Goal: Task Accomplishment & Management: Complete application form

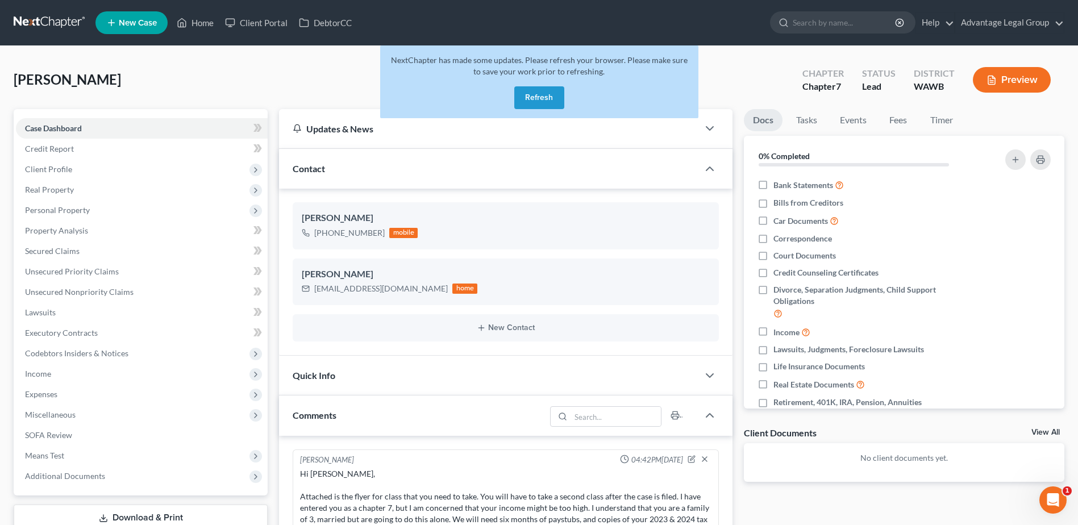
click at [538, 98] on button "Refresh" at bounding box center [539, 97] width 50 height 23
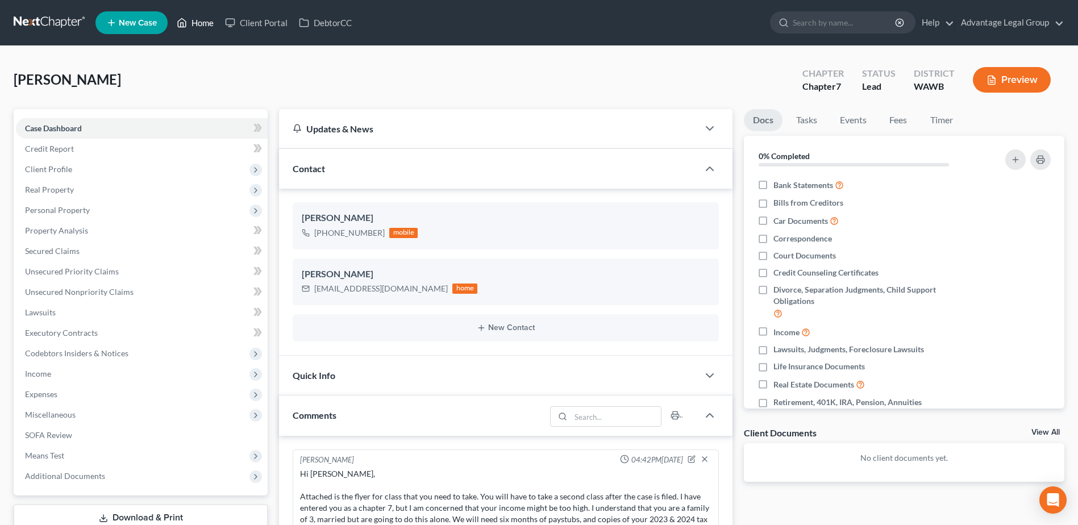
drag, startPoint x: 203, startPoint y: 22, endPoint x: 236, endPoint y: 54, distance: 45.8
click at [203, 22] on link "Home" at bounding box center [195, 23] width 48 height 20
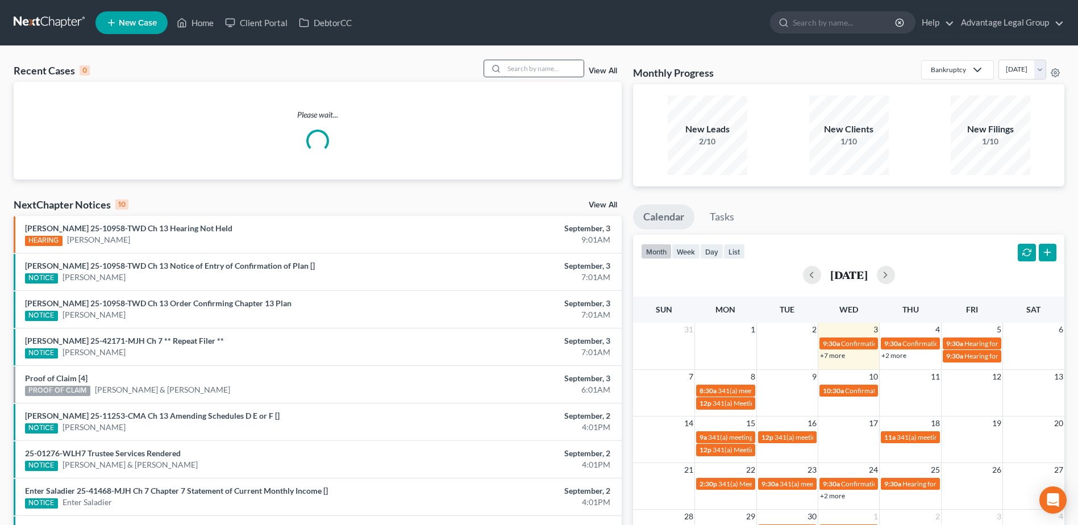
click at [534, 66] on input "search" at bounding box center [544, 68] width 80 height 16
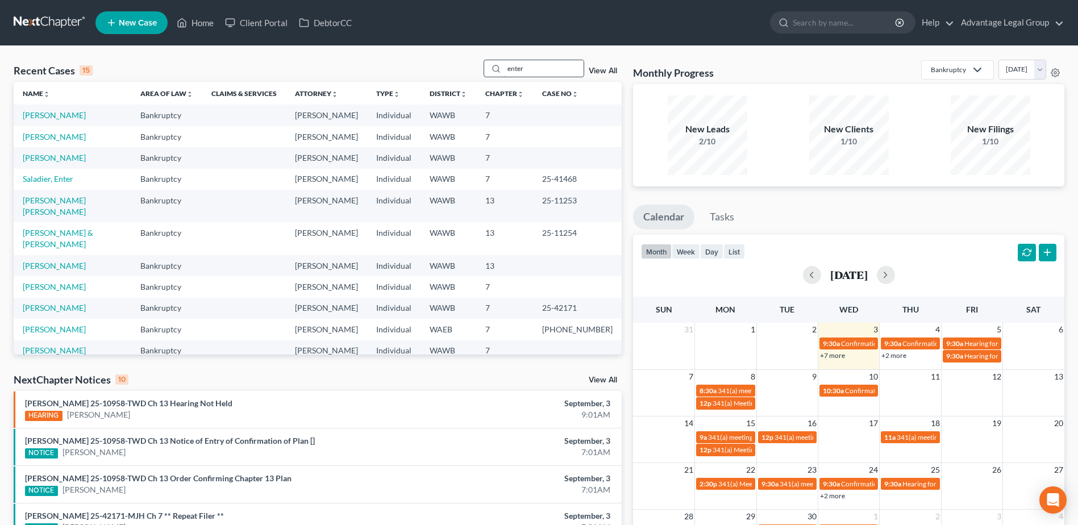
type input "enter"
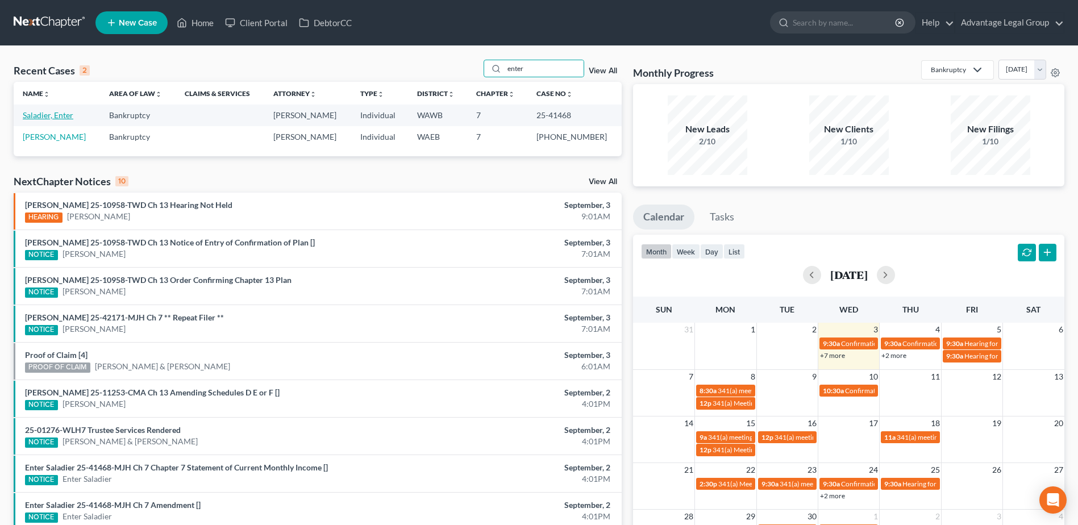
click at [43, 112] on link "Saladier, Enter" at bounding box center [48, 115] width 51 height 10
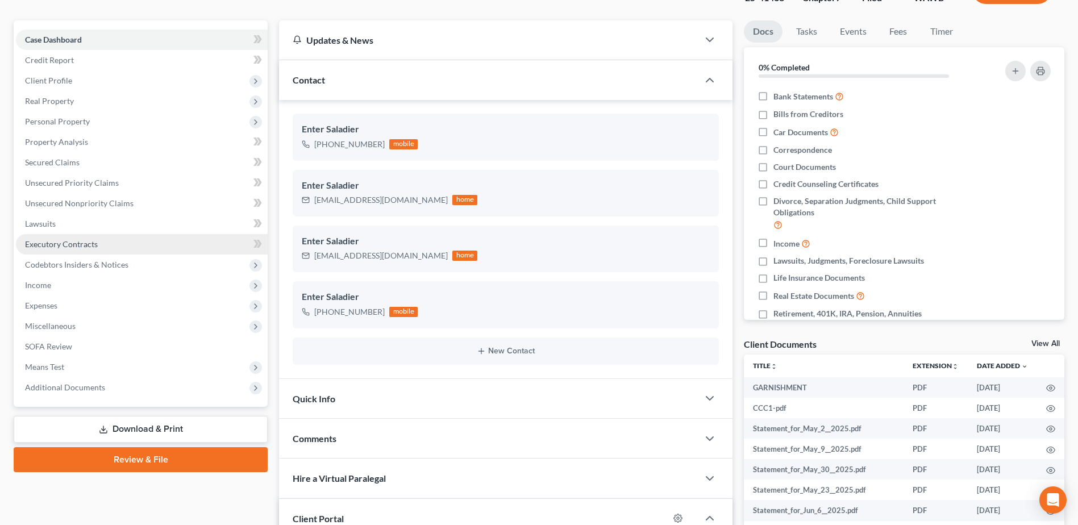
scroll to position [114, 0]
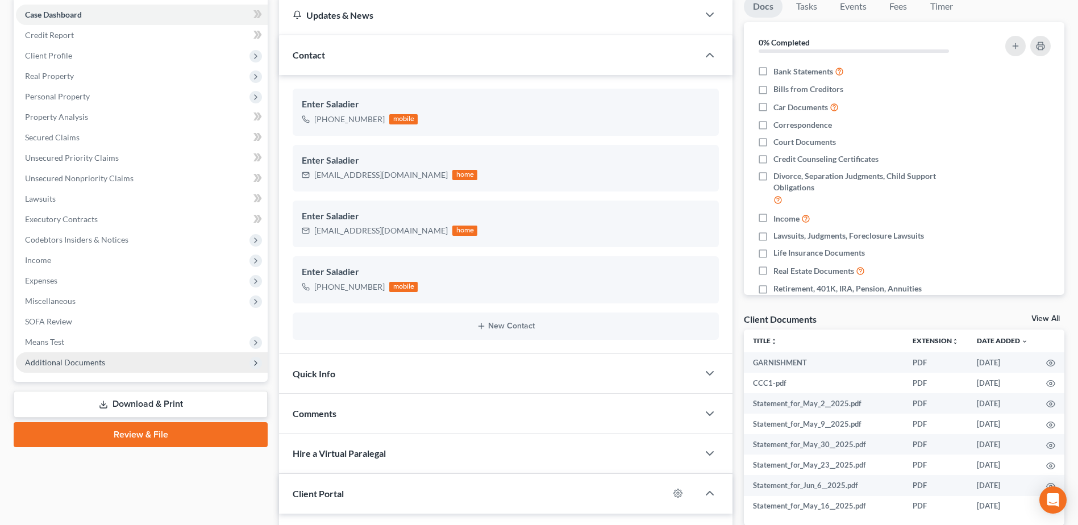
drag, startPoint x: 64, startPoint y: 363, endPoint x: 87, endPoint y: 367, distance: 23.0
click at [64, 363] on span "Additional Documents" at bounding box center [65, 362] width 80 height 10
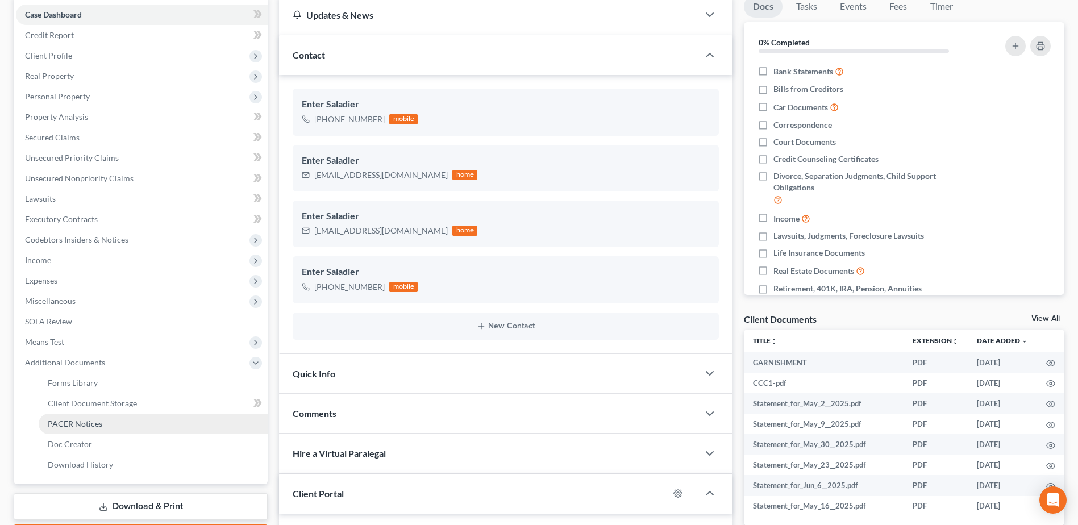
click at [73, 429] on link "PACER Notices" at bounding box center [153, 424] width 229 height 20
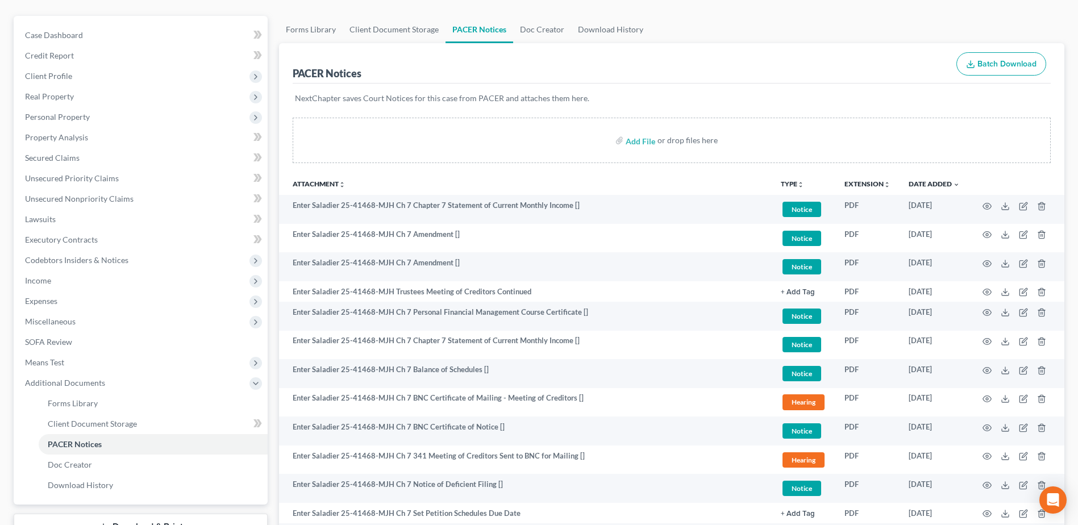
scroll to position [271, 0]
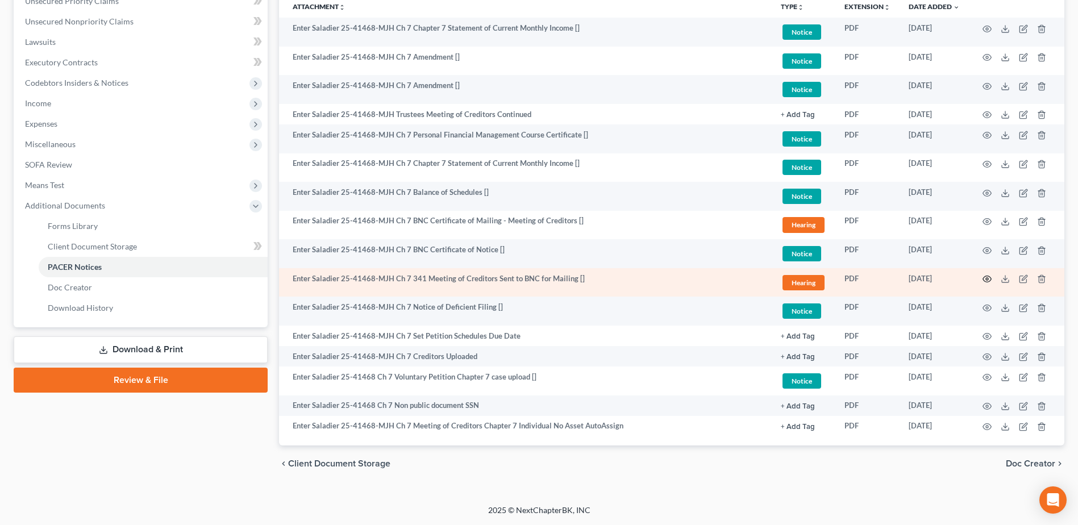
click at [985, 278] on icon "button" at bounding box center [987, 279] width 9 height 9
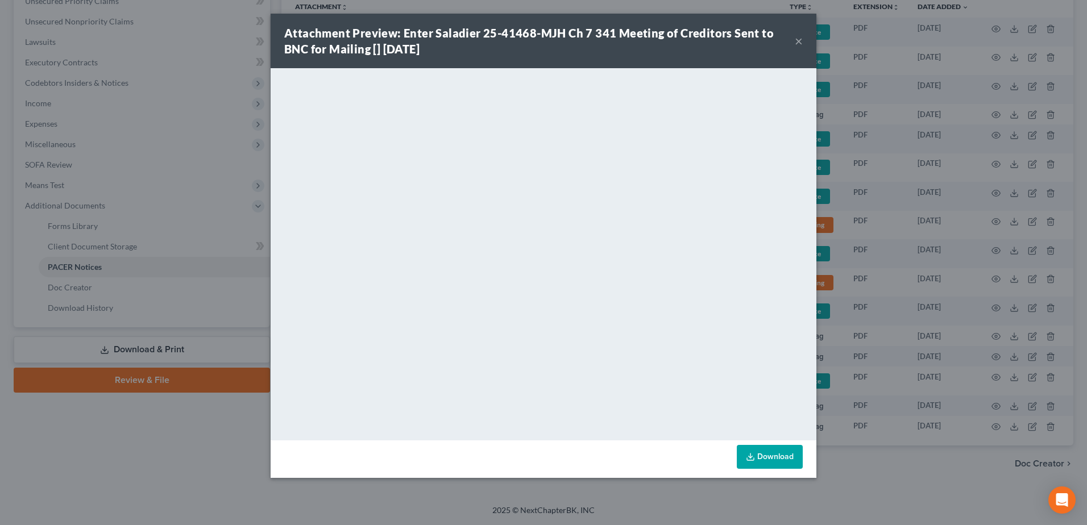
click at [799, 42] on button "×" at bounding box center [799, 41] width 8 height 14
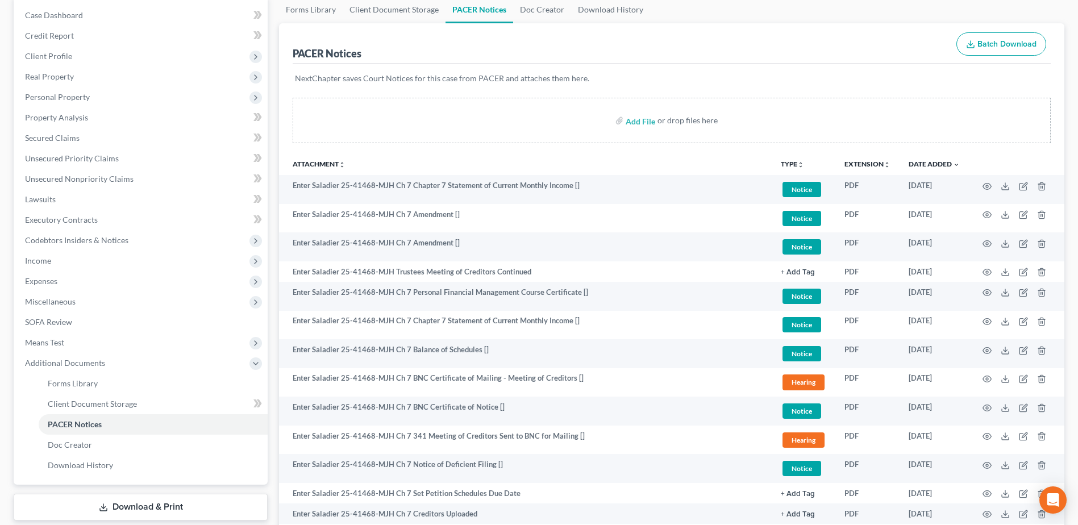
scroll to position [0, 0]
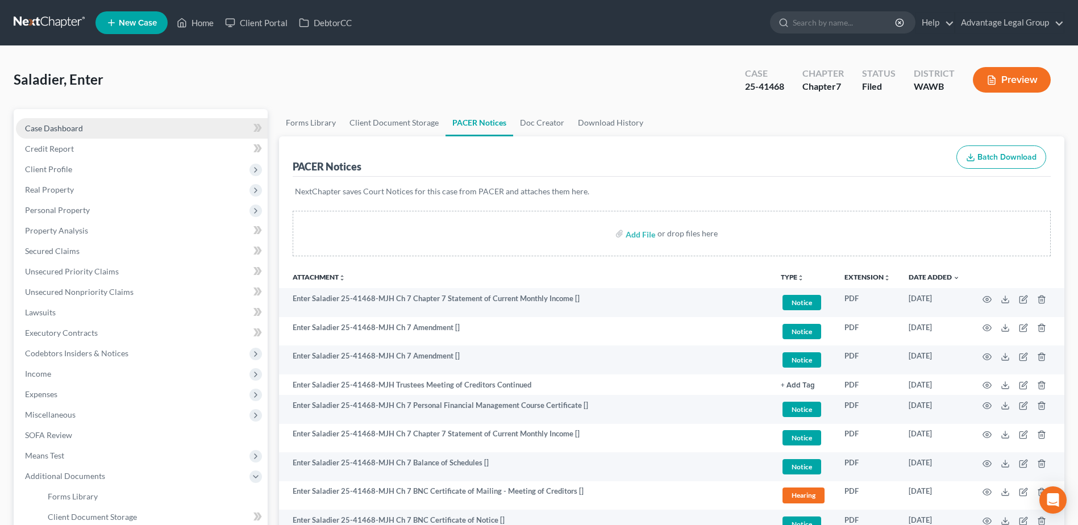
click at [39, 128] on span "Case Dashboard" at bounding box center [54, 128] width 58 height 10
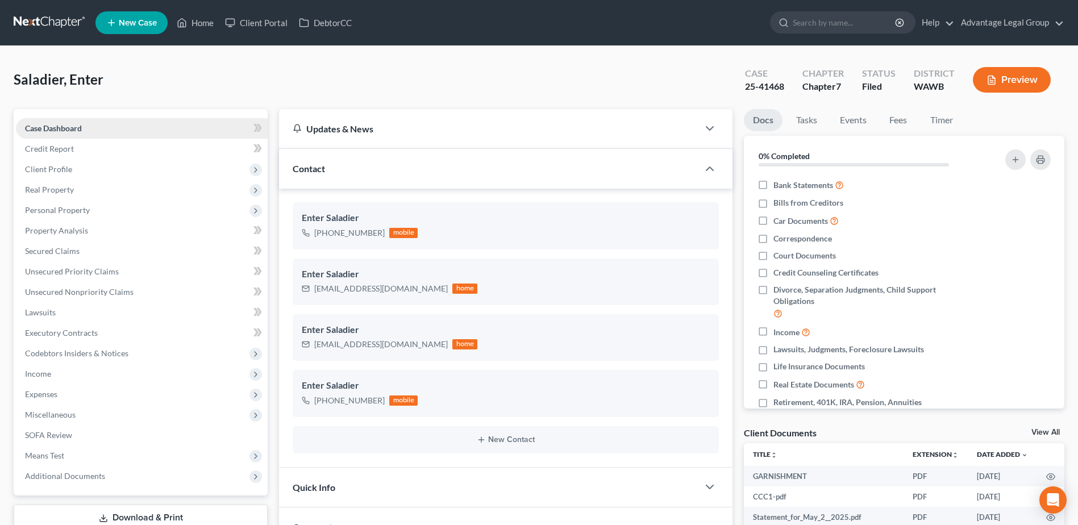
scroll to position [4826, 0]
click at [204, 32] on link "Home" at bounding box center [195, 23] width 48 height 20
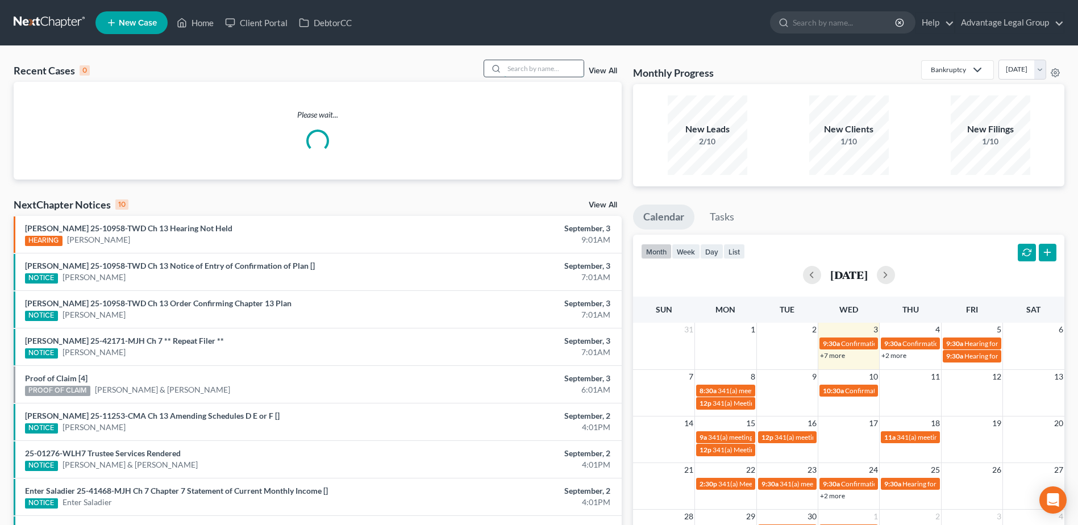
click at [529, 70] on input "search" at bounding box center [544, 68] width 80 height 16
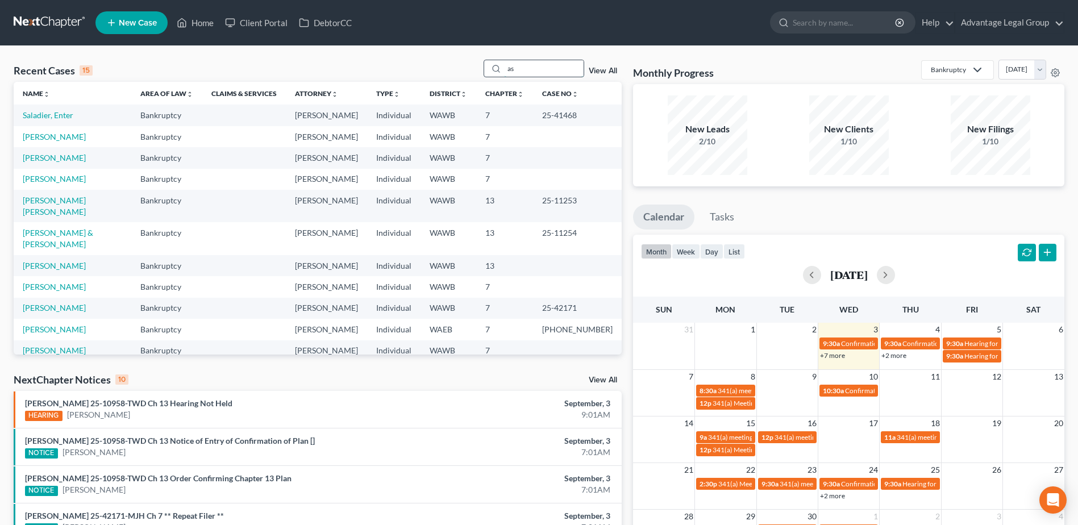
type input "a"
type input "[PERSON_NAME]"
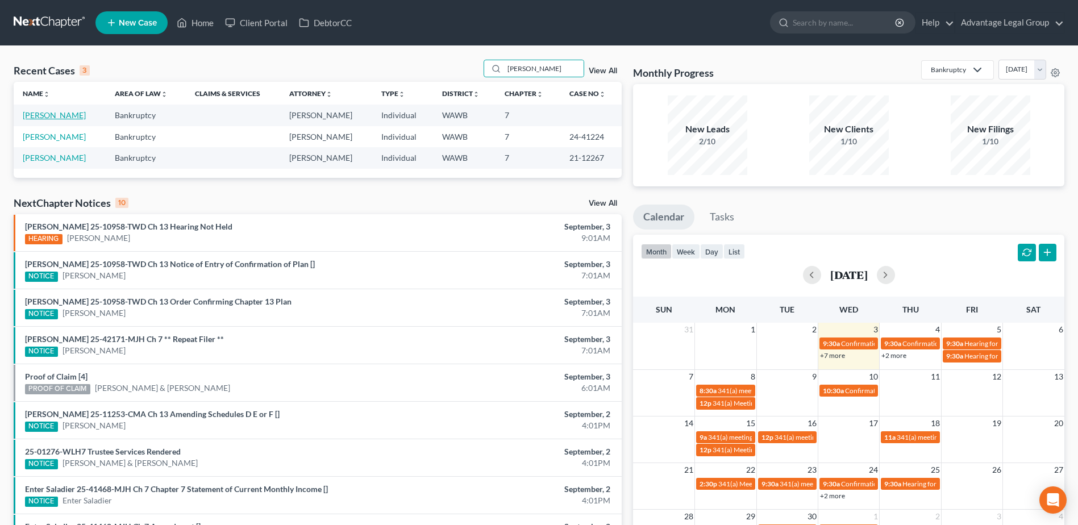
click at [45, 113] on link "[PERSON_NAME]" at bounding box center [54, 115] width 63 height 10
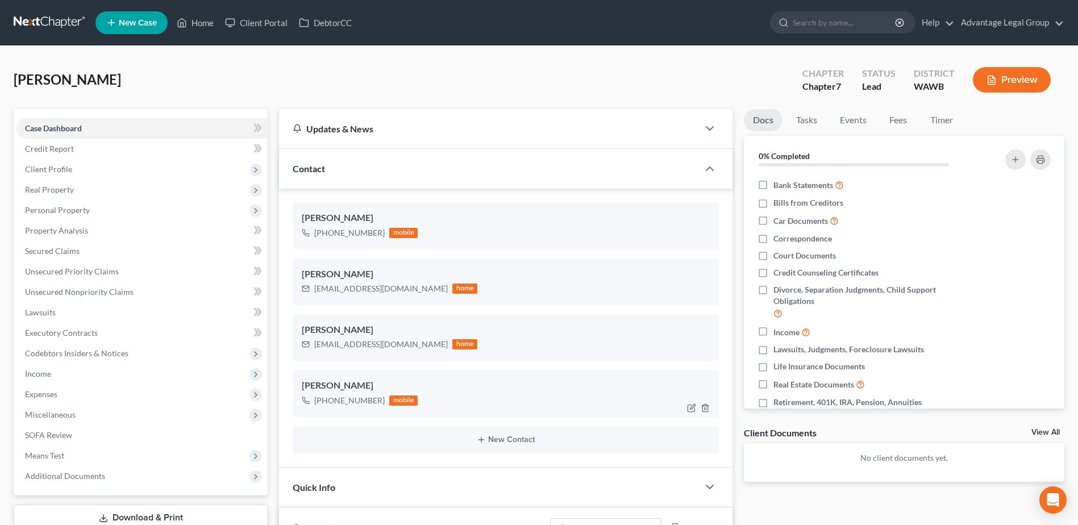
scroll to position [385, 0]
click at [43, 170] on span "Client Profile" at bounding box center [48, 169] width 47 height 10
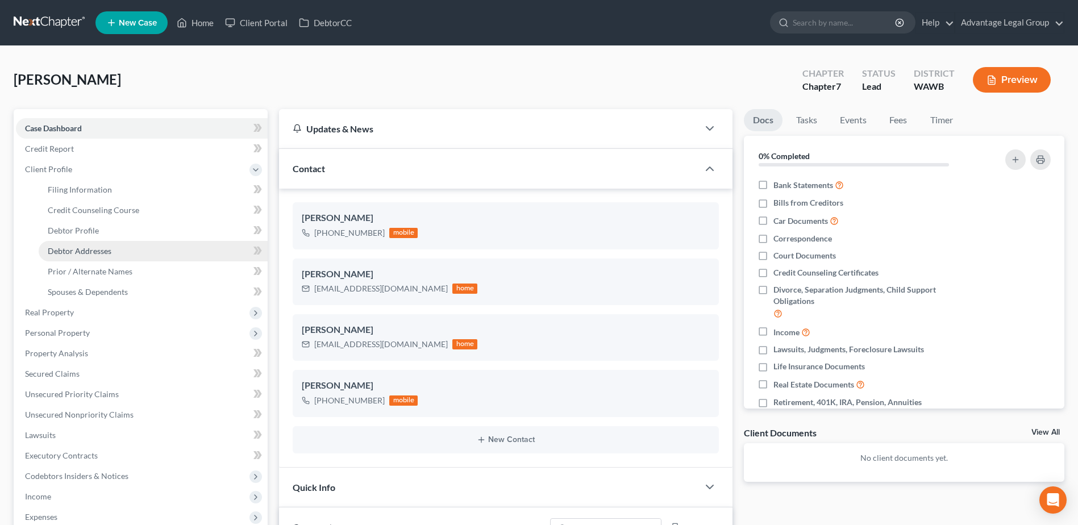
click at [72, 246] on span "Debtor Addresses" at bounding box center [80, 251] width 64 height 10
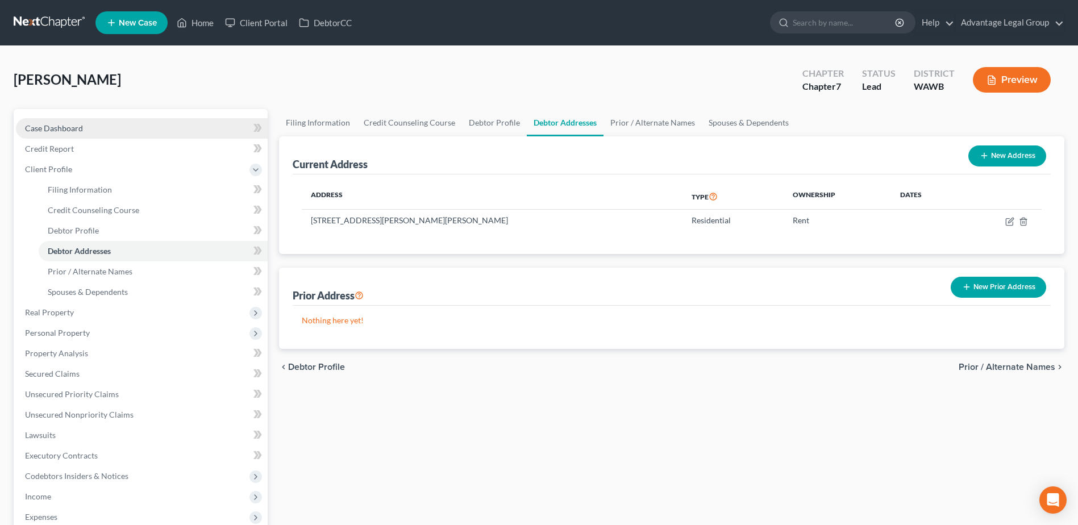
click at [74, 130] on span "Case Dashboard" at bounding box center [54, 128] width 58 height 10
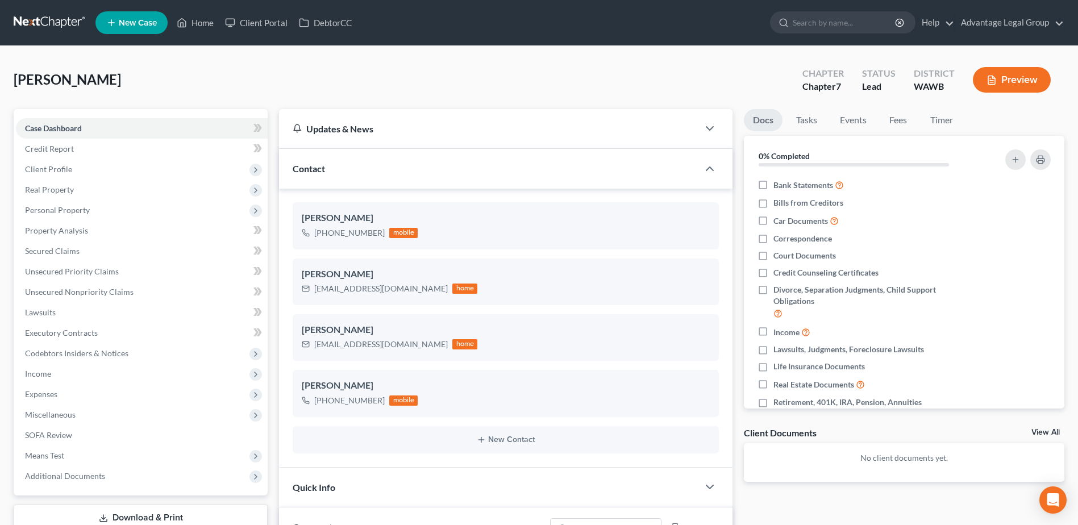
scroll to position [385, 0]
click at [895, 120] on link "Fees" at bounding box center [898, 120] width 36 height 22
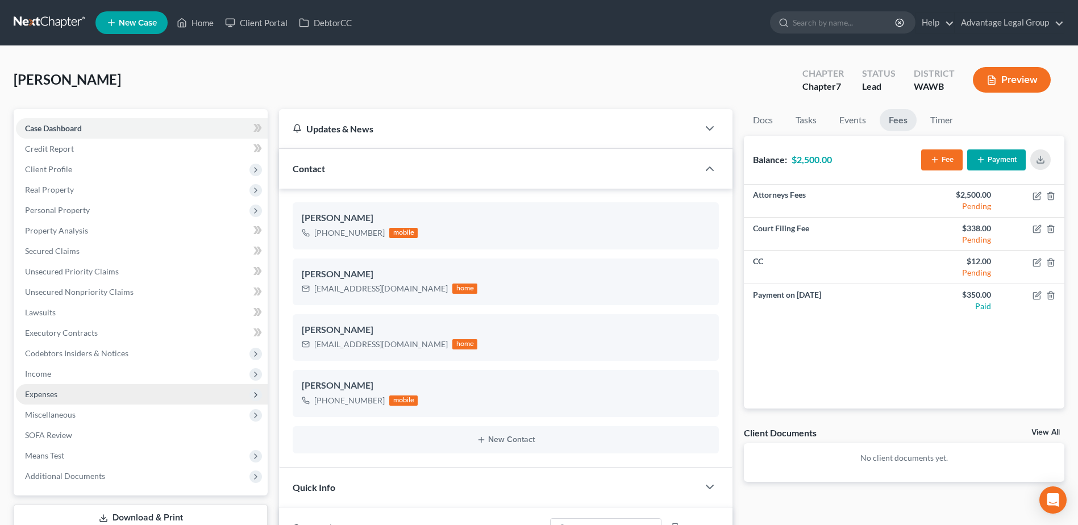
click at [51, 392] on span "Expenses" at bounding box center [41, 394] width 32 height 10
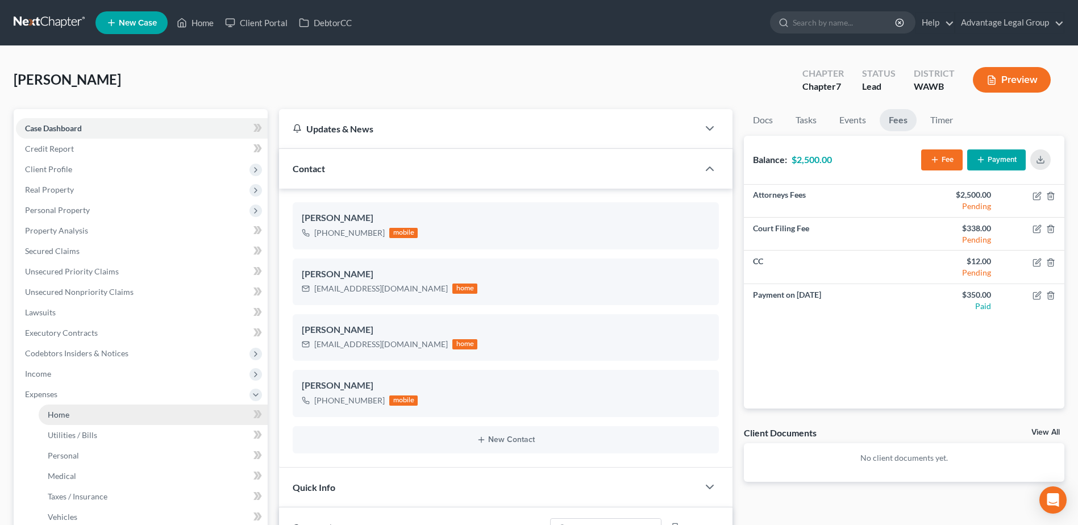
click at [60, 420] on link "Home" at bounding box center [153, 415] width 229 height 20
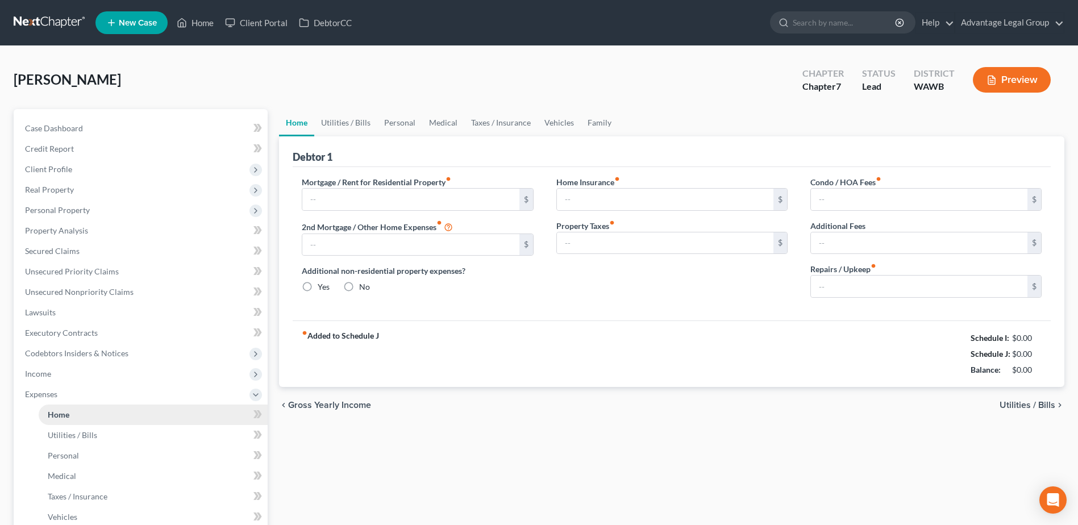
type input "1,970.00"
type input "0.00"
radio input "true"
type input "0.00"
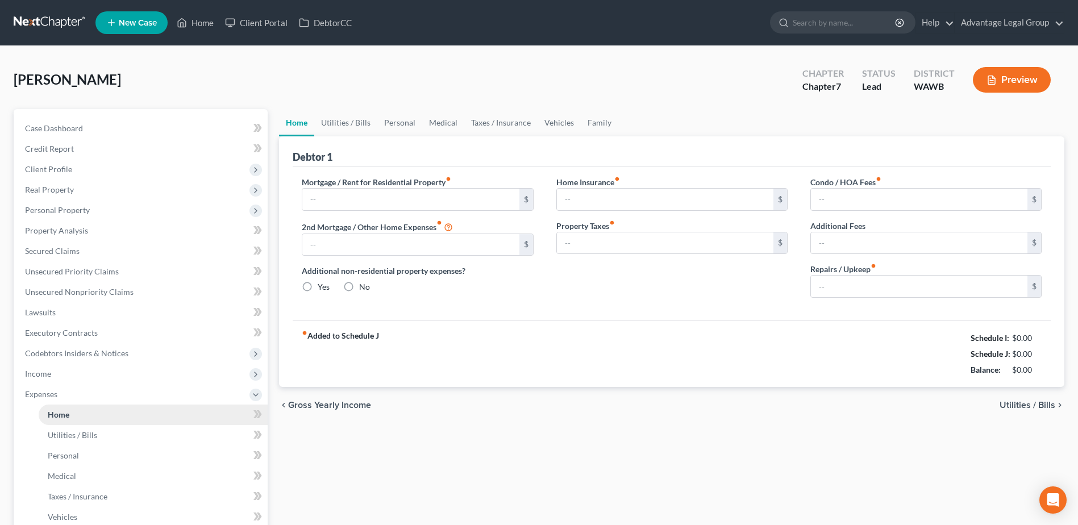
type input "0.00"
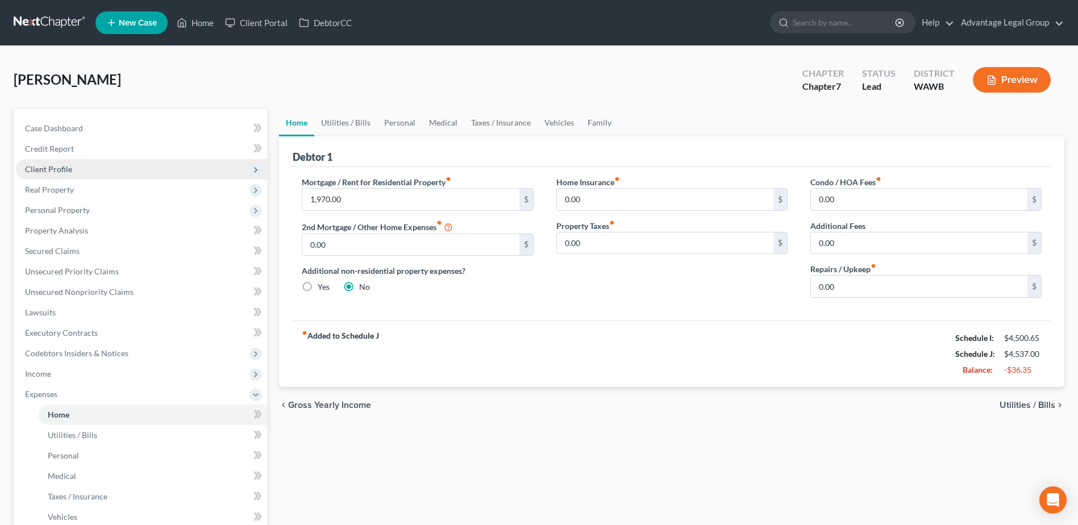
click at [55, 168] on span "Client Profile" at bounding box center [48, 169] width 47 height 10
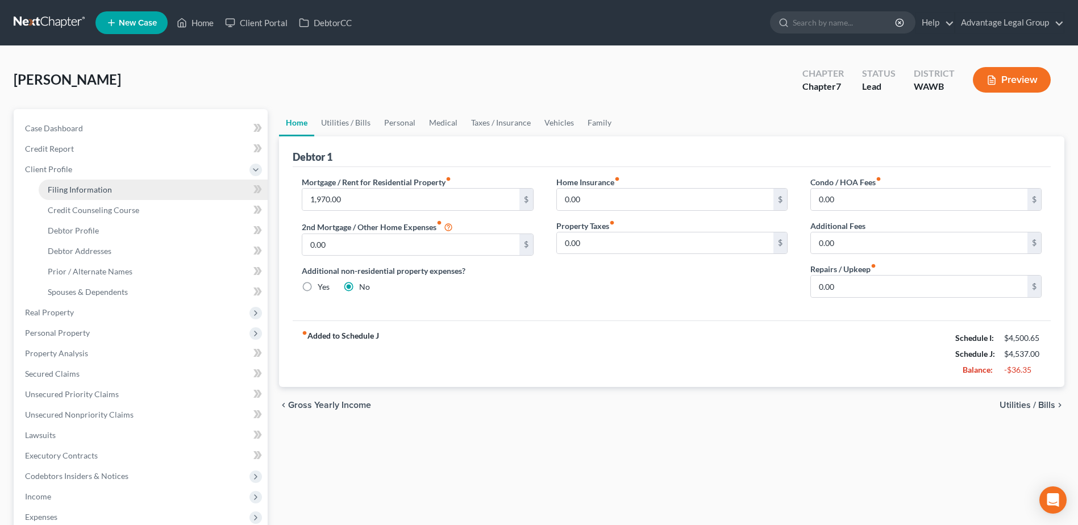
click at [64, 193] on span "Filing Information" at bounding box center [80, 190] width 64 height 10
select select "1"
select select "0"
select select "50"
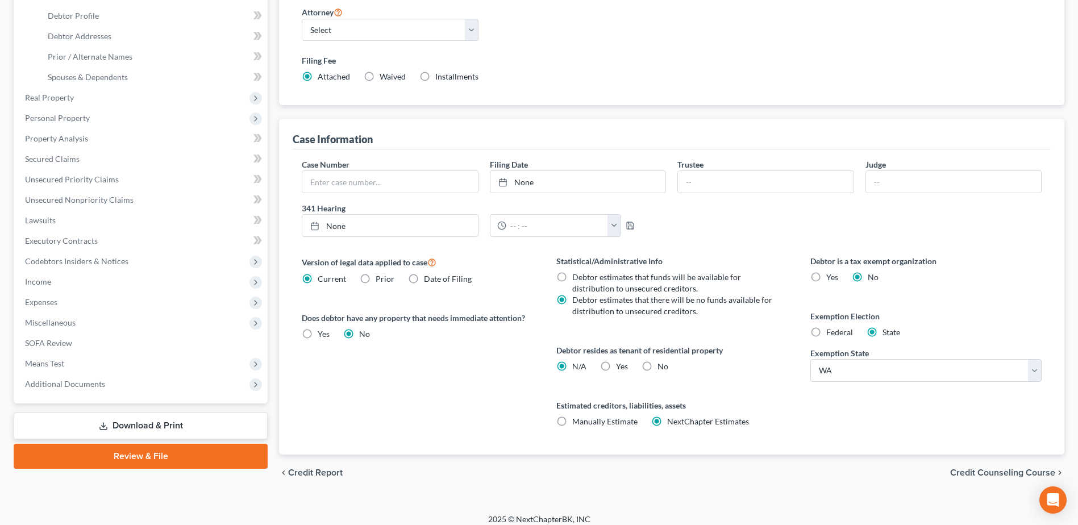
scroll to position [224, 0]
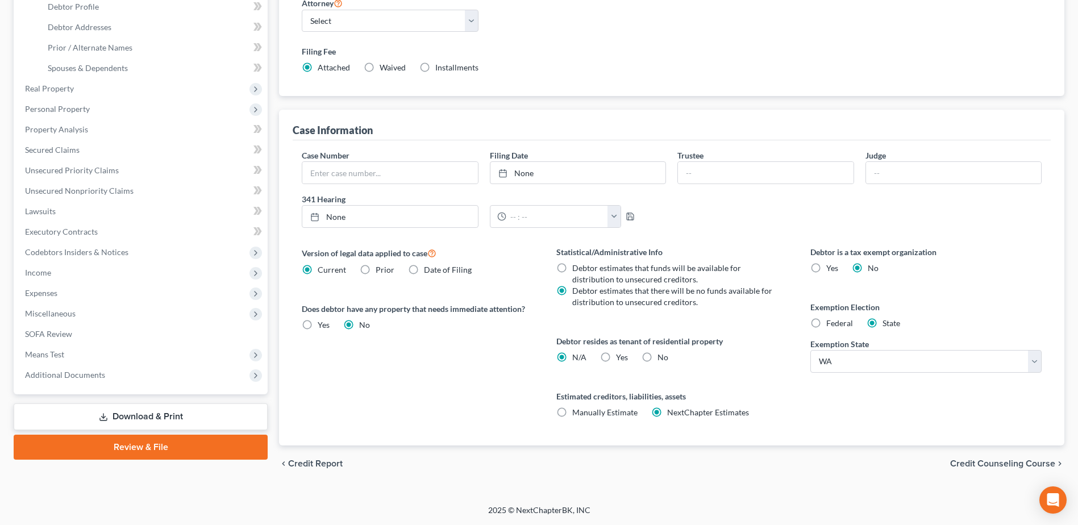
click at [966, 460] on span "Credit Counseling Course" at bounding box center [1002, 463] width 105 height 9
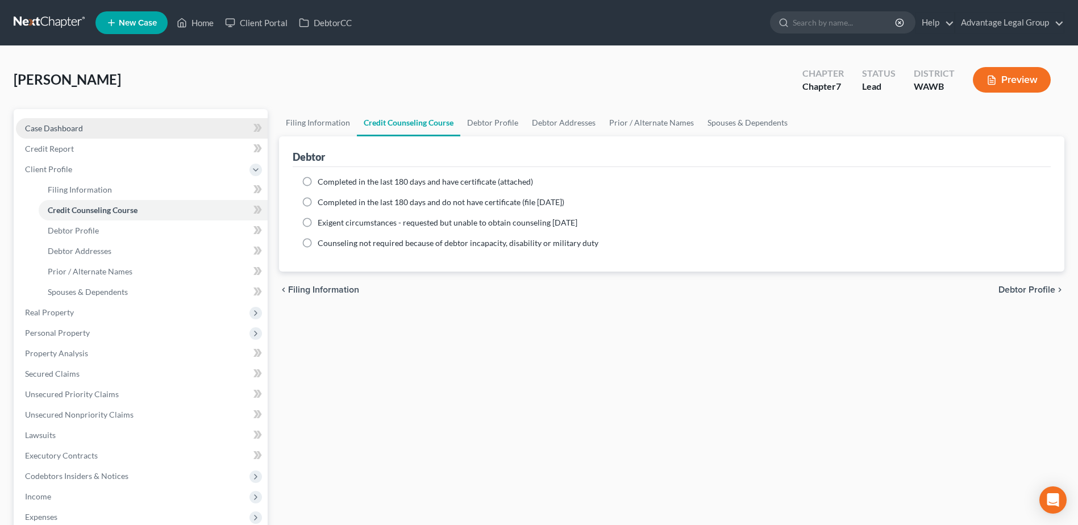
click at [65, 127] on span "Case Dashboard" at bounding box center [54, 128] width 58 height 10
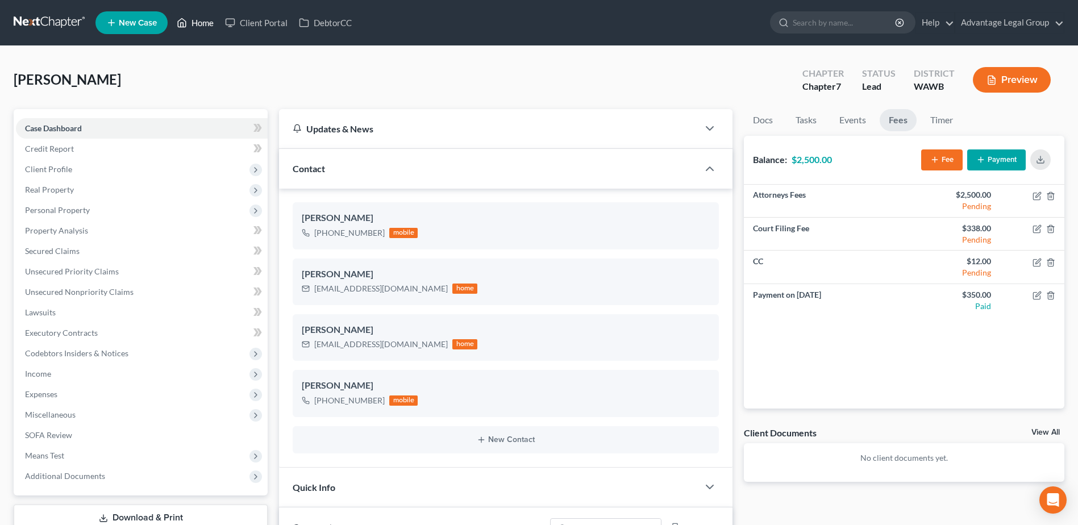
click at [198, 23] on link "Home" at bounding box center [195, 23] width 48 height 20
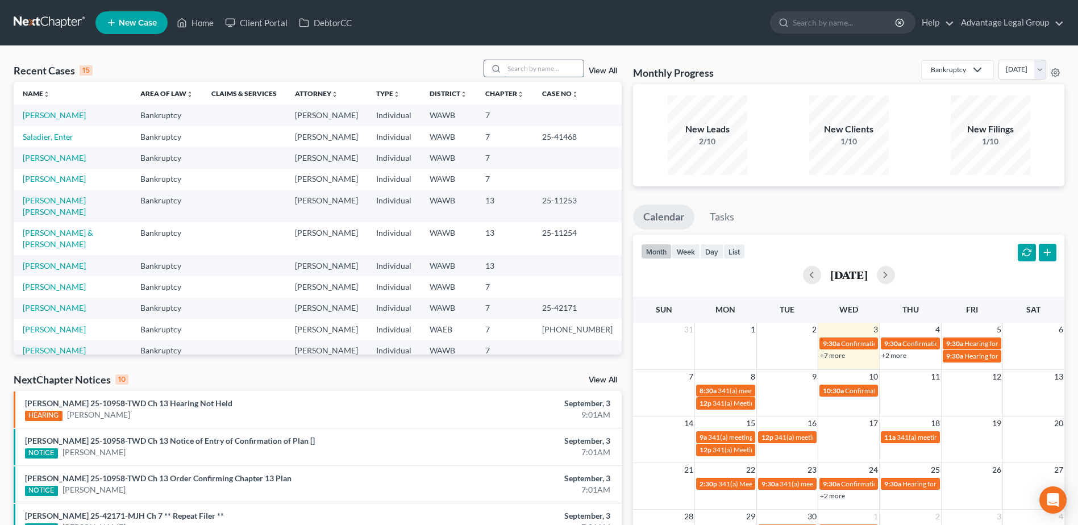
click at [525, 70] on input "search" at bounding box center [544, 68] width 80 height 16
type input "[PERSON_NAME]"
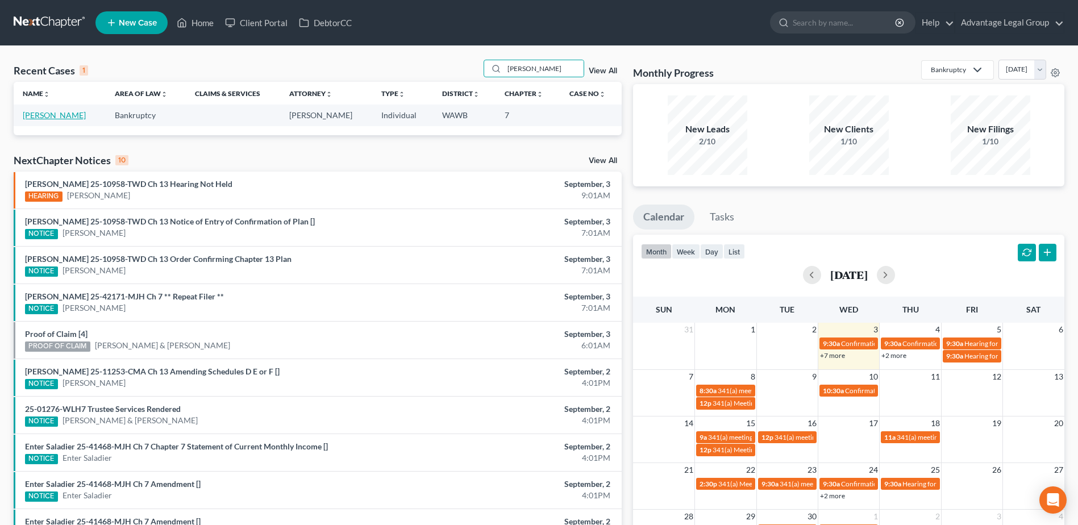
click at [41, 114] on link "[PERSON_NAME]" at bounding box center [54, 115] width 63 height 10
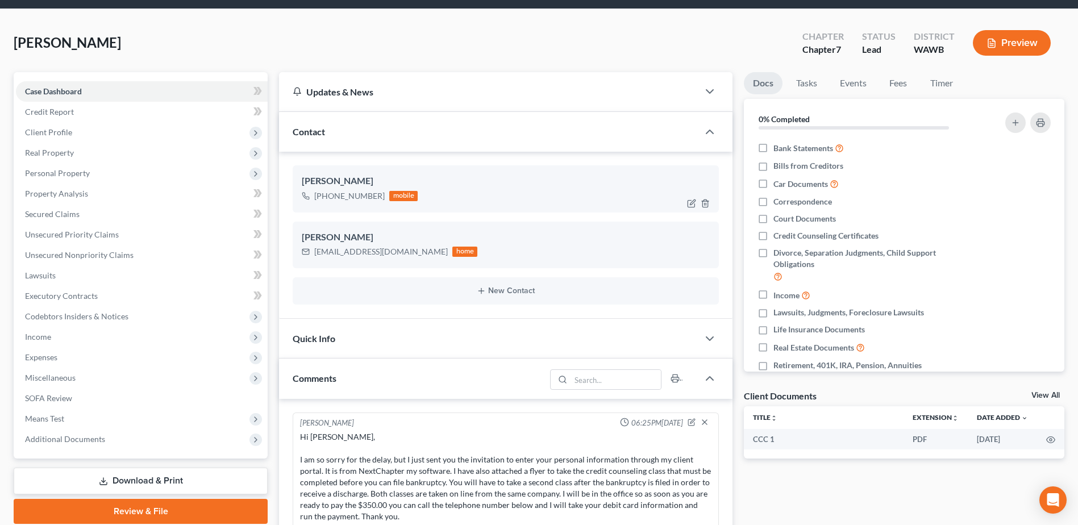
scroll to position [57, 0]
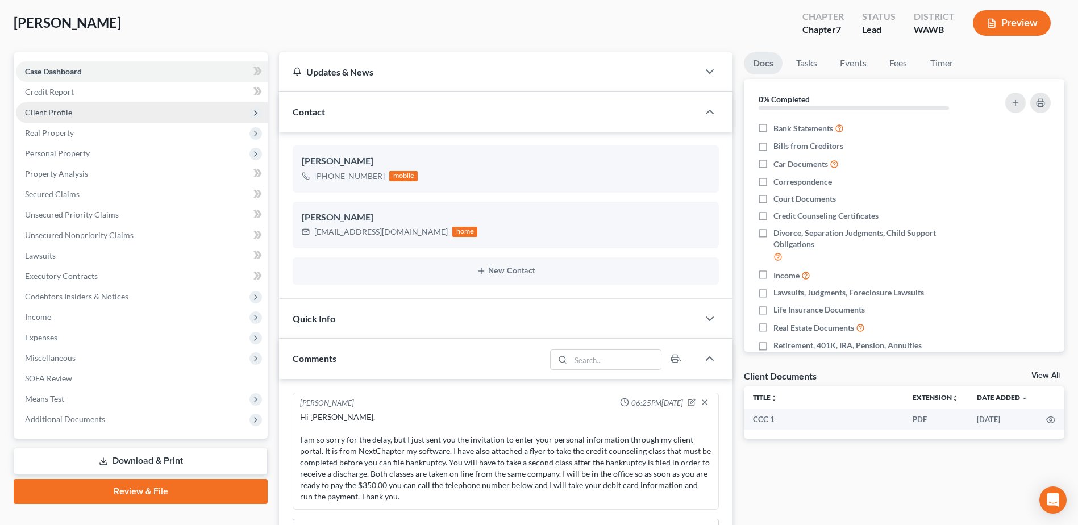
click at [41, 114] on span "Client Profile" at bounding box center [48, 112] width 47 height 10
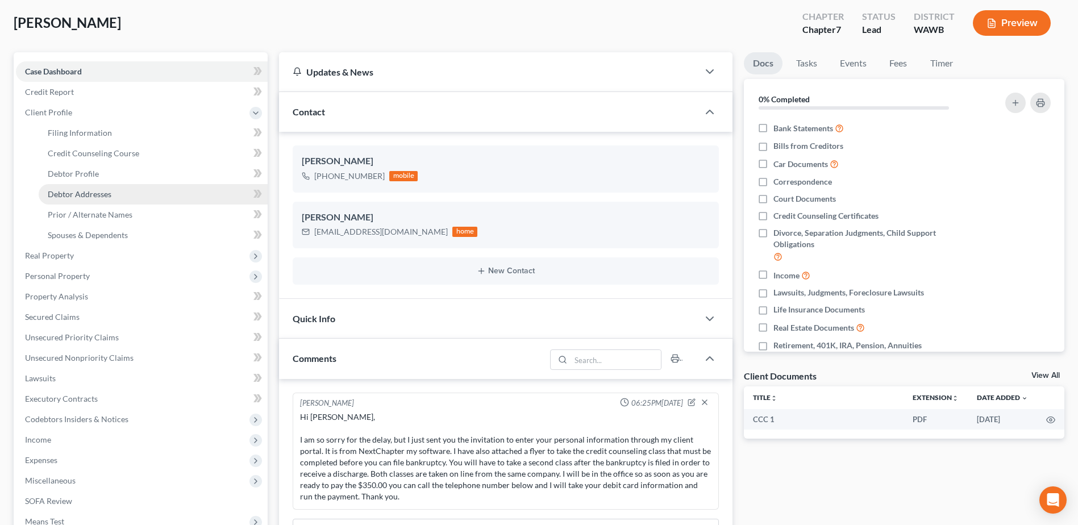
click at [80, 192] on span "Debtor Addresses" at bounding box center [80, 194] width 64 height 10
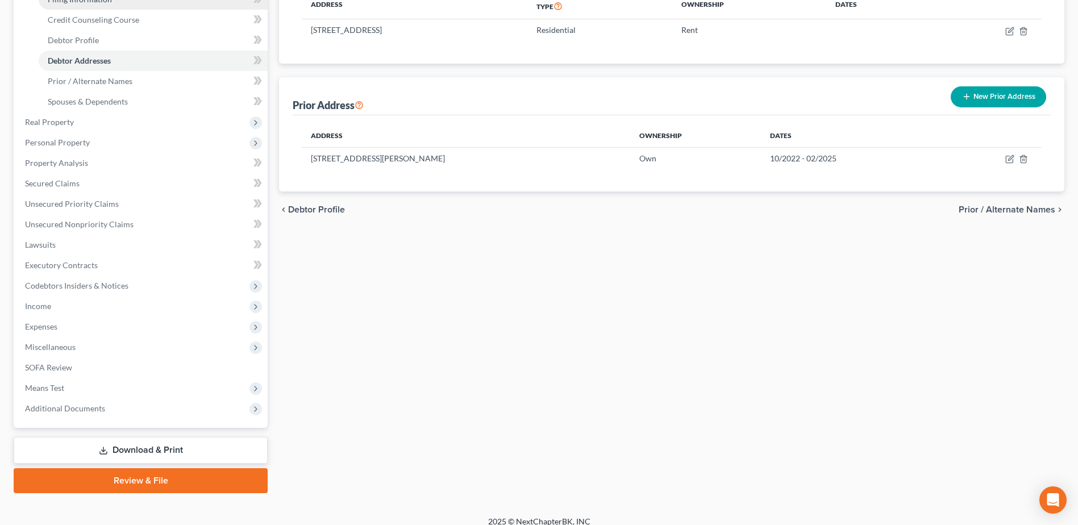
scroll to position [202, 0]
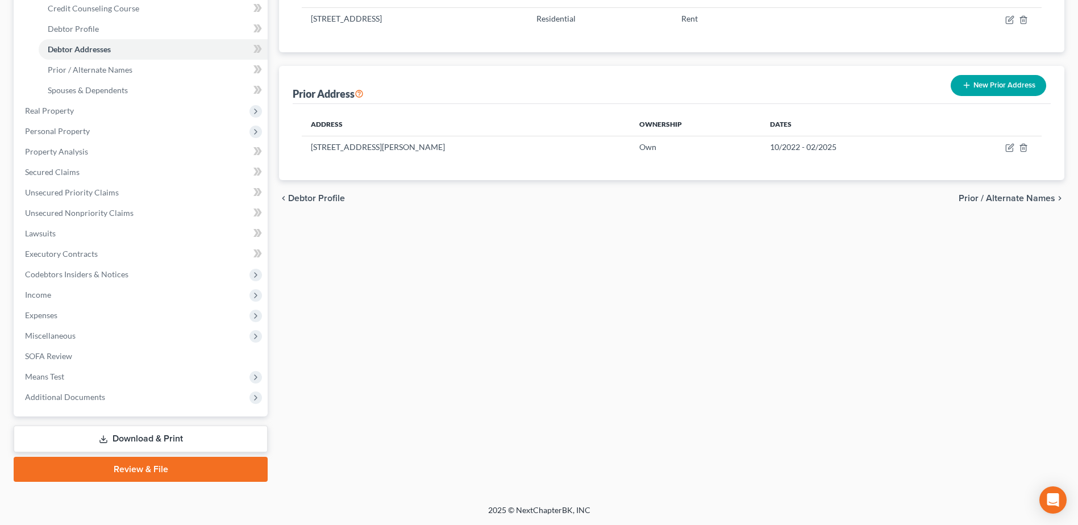
click at [139, 474] on link "Review & File" at bounding box center [141, 469] width 254 height 25
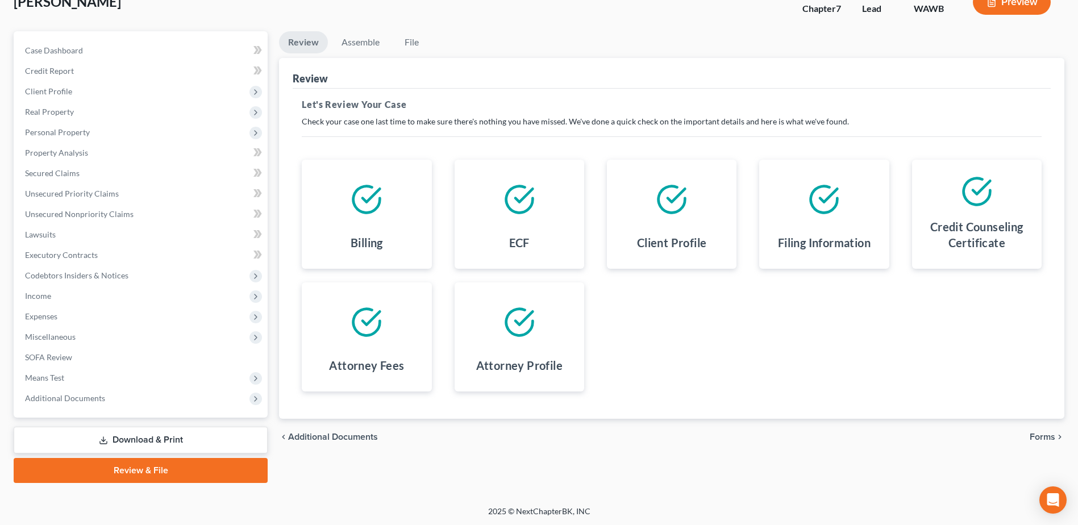
scroll to position [79, 0]
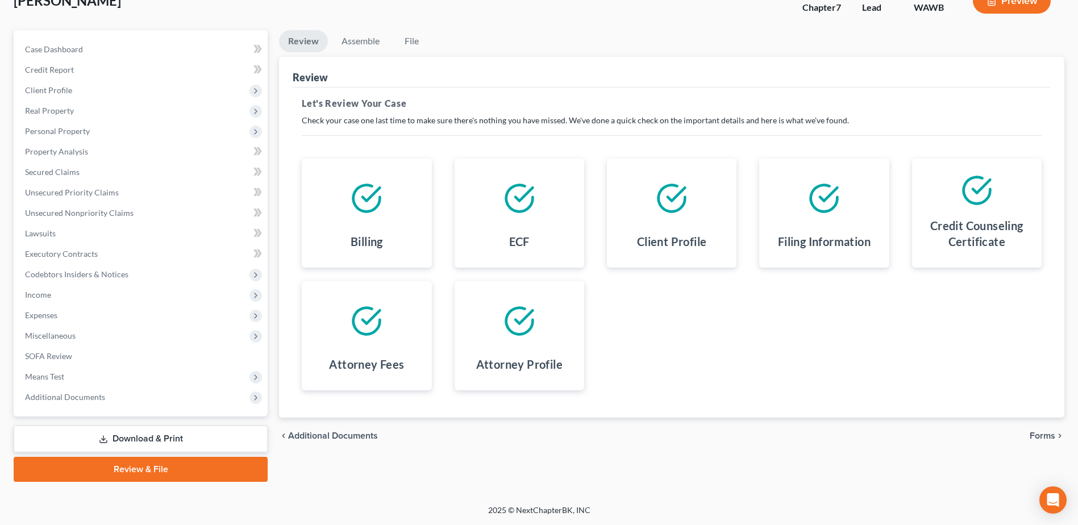
click at [1039, 435] on span "Forms" at bounding box center [1043, 435] width 26 height 9
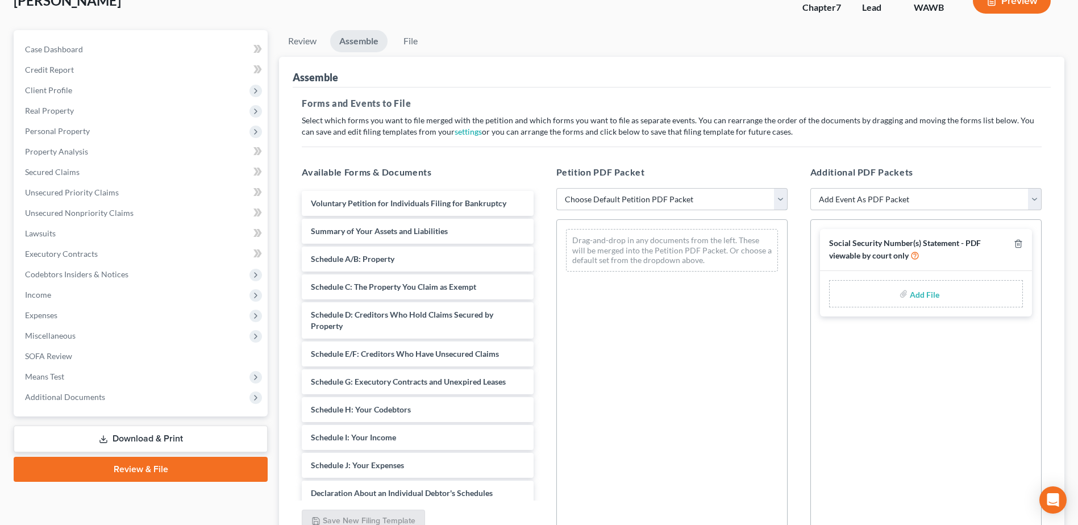
click at [779, 199] on select "Choose Default Petition PDF Packet Emergency Filing (Voluntary Petition and Cre…" at bounding box center [671, 199] width 231 height 23
select select "0"
click at [556, 188] on select "Choose Default Petition PDF Packet Emergency Filing (Voluntary Petition and Cre…" at bounding box center [671, 199] width 231 height 23
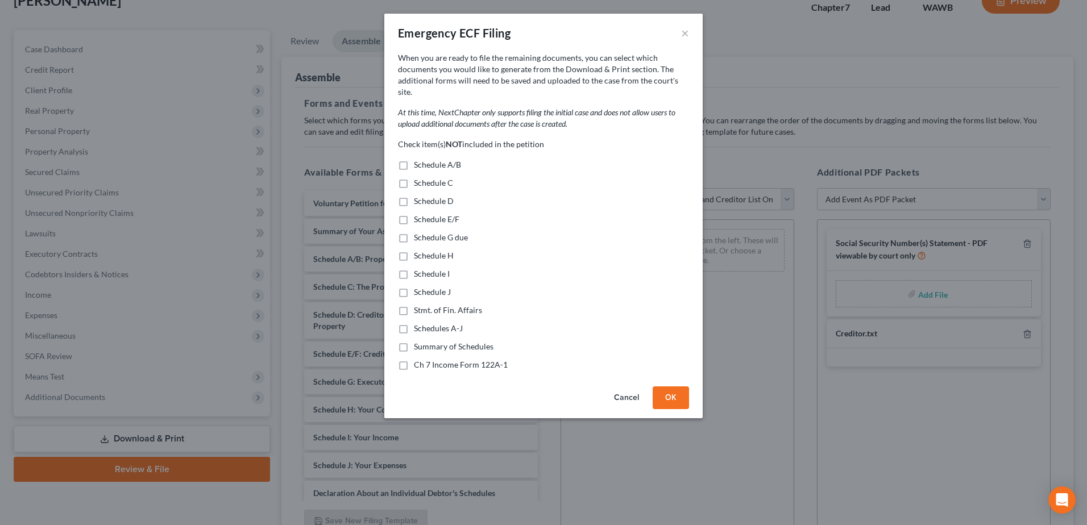
click at [414, 159] on label "Schedule A/B" at bounding box center [437, 164] width 47 height 11
click at [418, 159] on input "Schedule A/B" at bounding box center [421, 162] width 7 height 7
checkbox input "true"
click at [414, 177] on label "Schedule C" at bounding box center [433, 182] width 39 height 11
click at [418, 177] on input "Schedule C" at bounding box center [421, 180] width 7 height 7
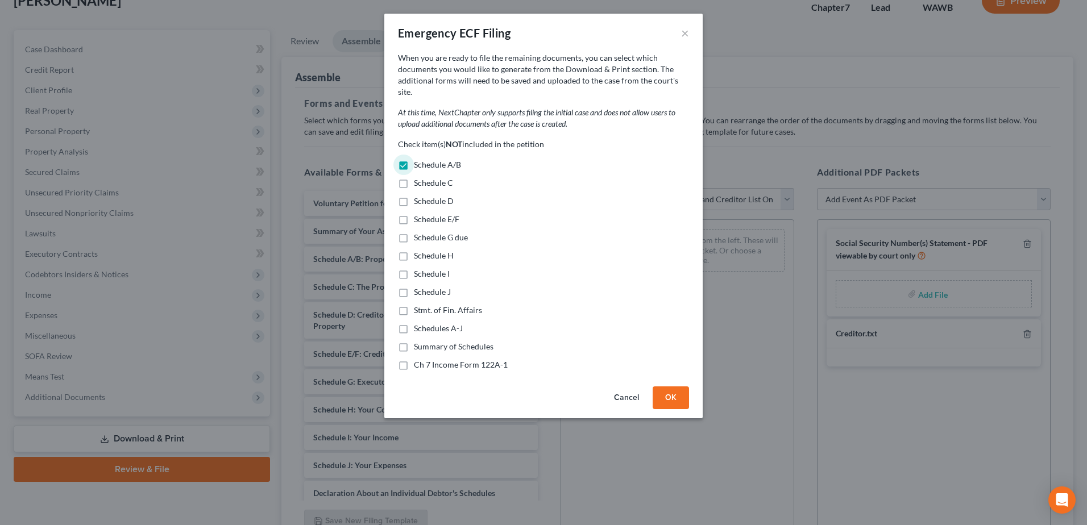
checkbox input "true"
click at [414, 196] on label "Schedule D" at bounding box center [434, 201] width 40 height 11
click at [418, 196] on input "Schedule D" at bounding box center [421, 199] width 7 height 7
checkbox input "true"
click at [414, 214] on label "Schedule E/F" at bounding box center [436, 219] width 45 height 11
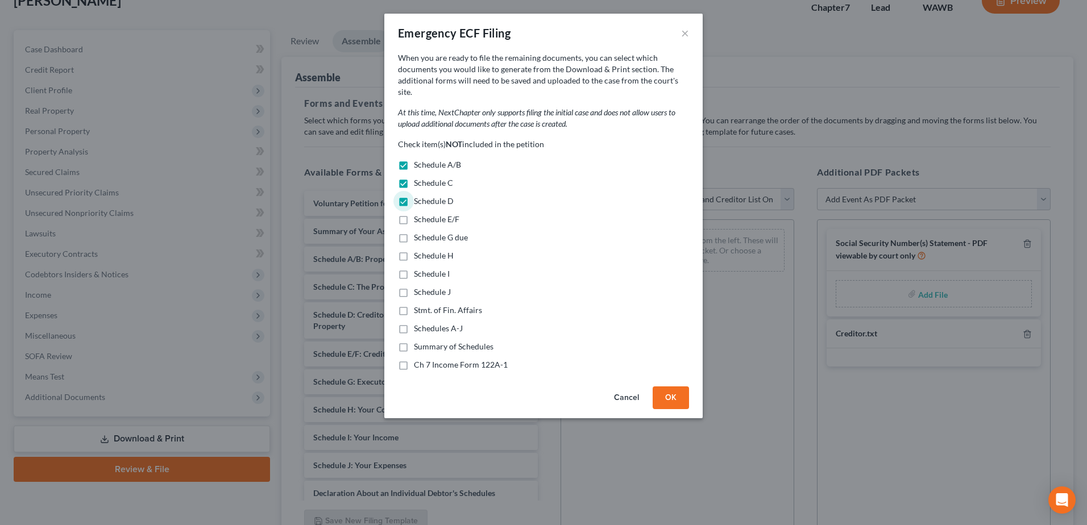
click at [418, 214] on input "Schedule E/F" at bounding box center [421, 217] width 7 height 7
checkbox input "true"
click at [414, 232] on label "Schedule G due" at bounding box center [441, 237] width 54 height 11
click at [418, 232] on input "Schedule G due" at bounding box center [421, 235] width 7 height 7
checkbox input "true"
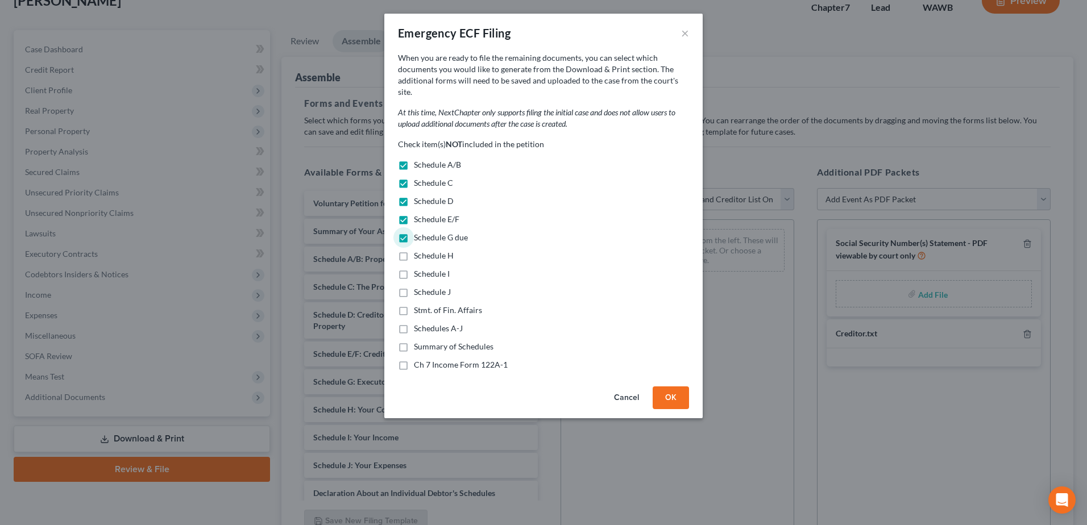
click at [414, 250] on label "Schedule H" at bounding box center [434, 255] width 40 height 11
click at [418, 250] on input "Schedule H" at bounding box center [421, 253] width 7 height 7
checkbox input "true"
click at [414, 268] on label "Schedule I" at bounding box center [432, 273] width 36 height 11
click at [418, 268] on input "Schedule I" at bounding box center [421, 271] width 7 height 7
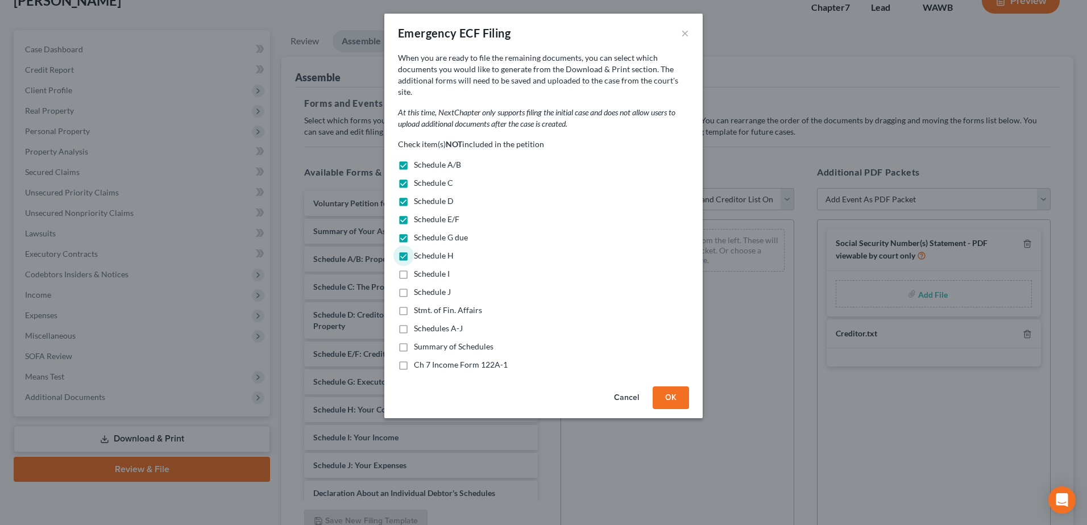
checkbox input "true"
click at [414, 286] on label "Schedule J" at bounding box center [432, 291] width 37 height 11
click at [418, 286] on input "Schedule J" at bounding box center [421, 289] width 7 height 7
checkbox input "true"
click at [414, 305] on label "Stmt. of Fin. Affairs" at bounding box center [448, 310] width 68 height 11
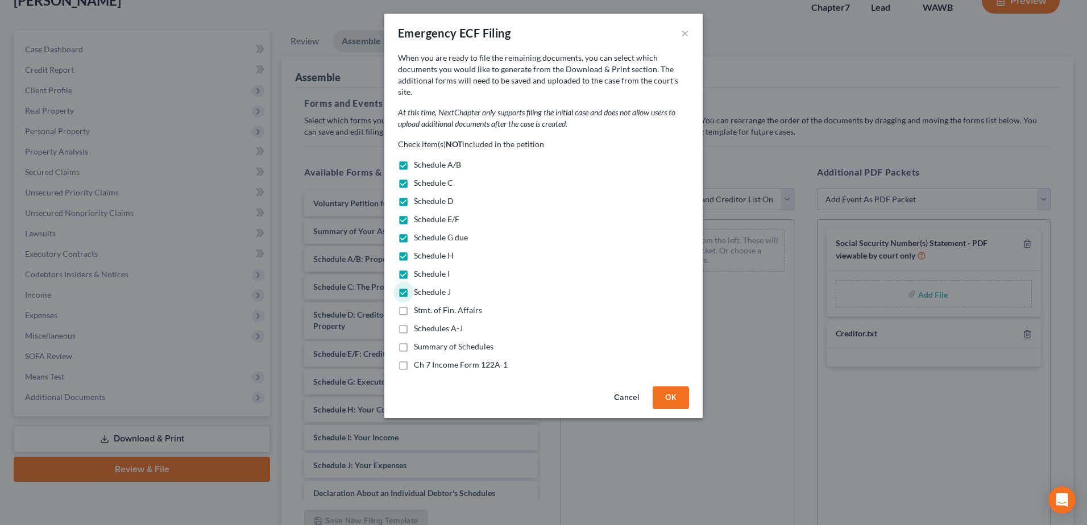
click at [418, 305] on input "Stmt. of Fin. Affairs" at bounding box center [421, 308] width 7 height 7
checkbox input "true"
click at [414, 323] on label "Schedules A-J" at bounding box center [438, 328] width 49 height 11
click at [418, 323] on input "Schedules A-J" at bounding box center [421, 326] width 7 height 7
checkbox input "true"
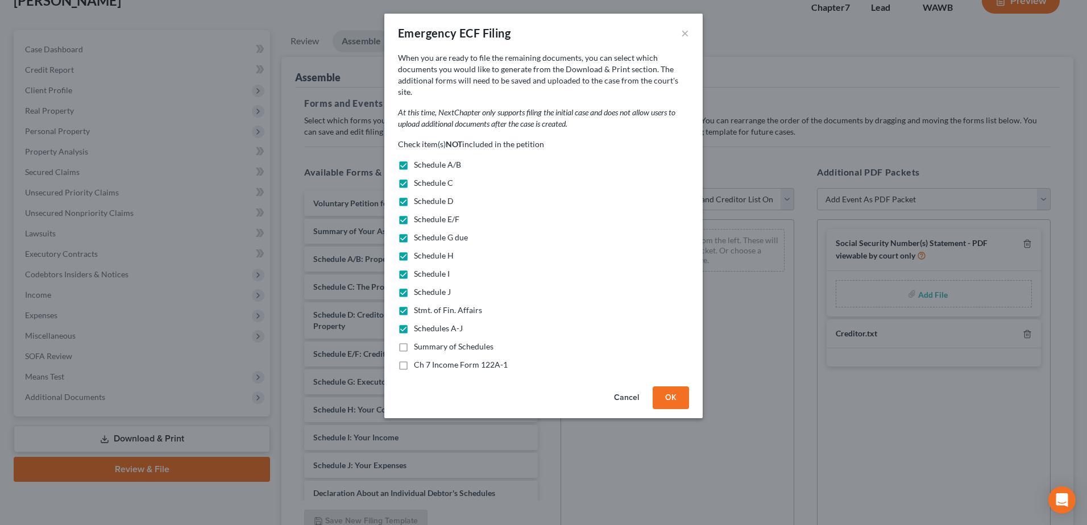
click at [414, 341] on label "Summary of Schedules" at bounding box center [454, 346] width 80 height 11
click at [418, 341] on input "Summary of Schedules" at bounding box center [421, 344] width 7 height 7
checkbox input "true"
click at [414, 359] on label "Ch 7 Income Form 122A-1" at bounding box center [461, 364] width 94 height 11
click at [418, 359] on input "Ch 7 Income Form 122A-1" at bounding box center [421, 362] width 7 height 7
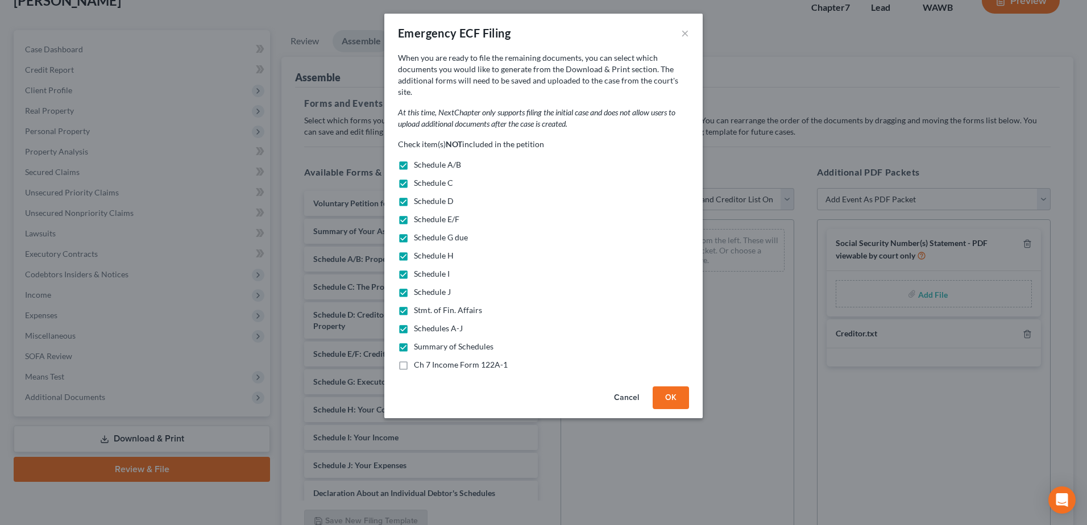
checkbox input "true"
click at [675, 390] on button "OK" at bounding box center [670, 397] width 36 height 23
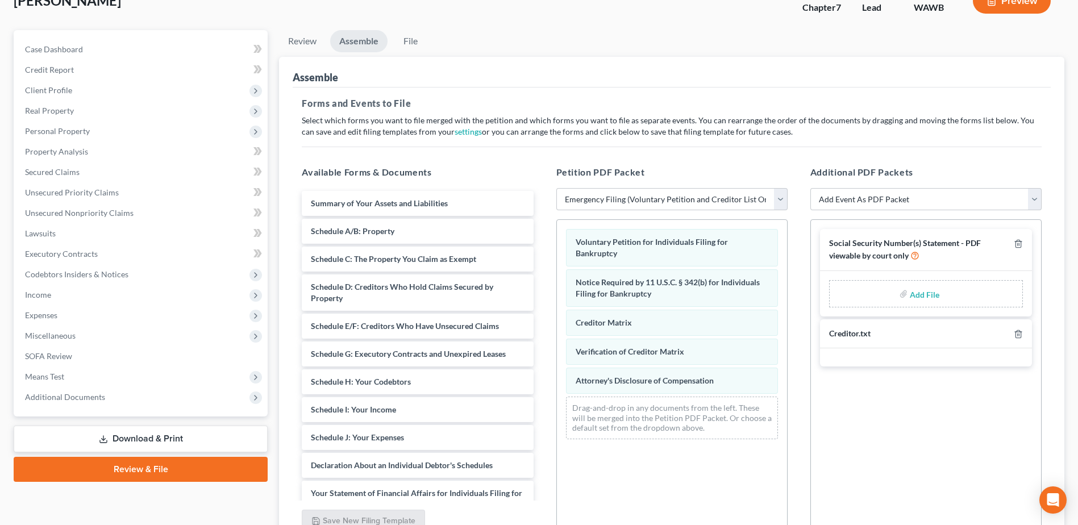
click at [924, 294] on input "file" at bounding box center [923, 294] width 27 height 20
type input "C:\fakepath\121.pdf"
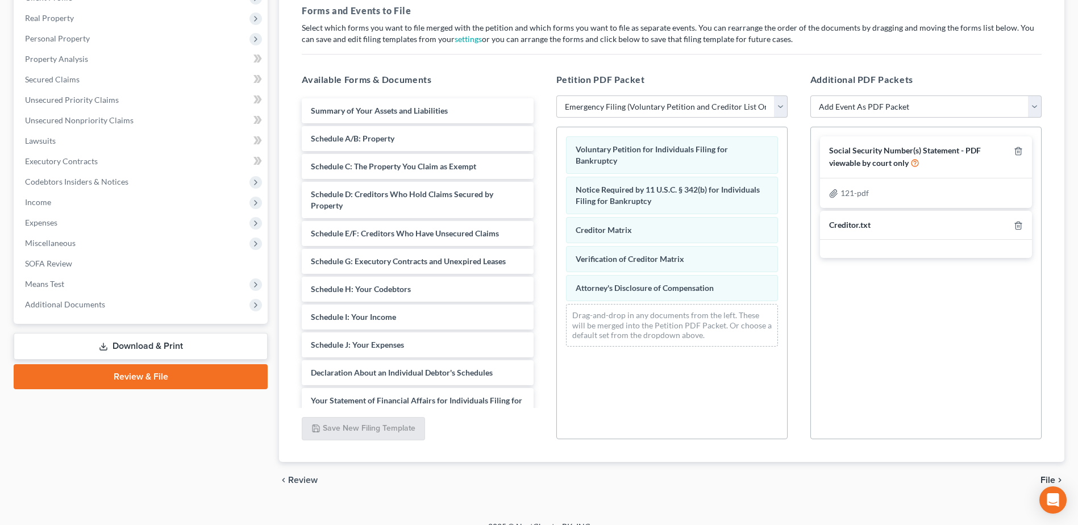
scroll to position [188, 0]
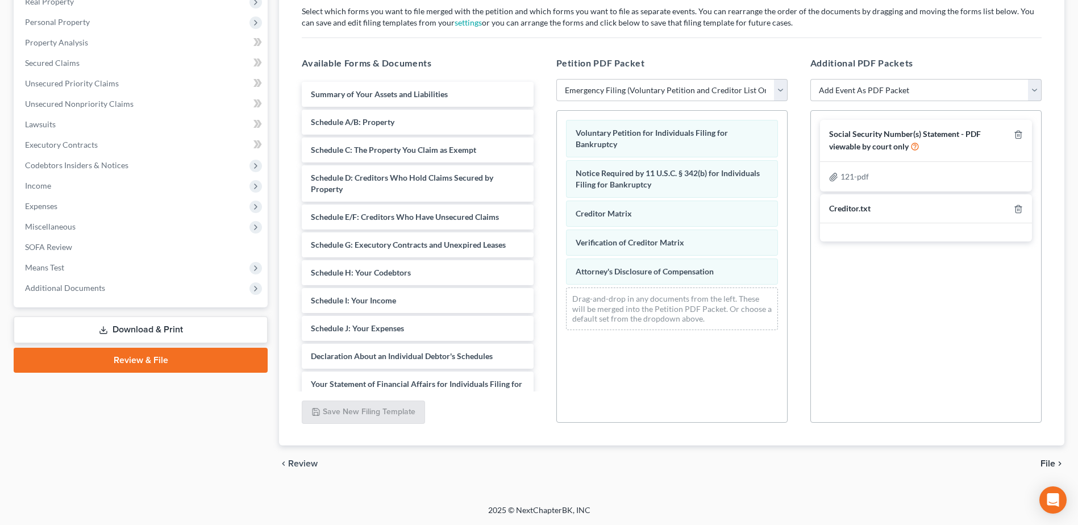
click at [1045, 460] on span "File" at bounding box center [1048, 463] width 15 height 9
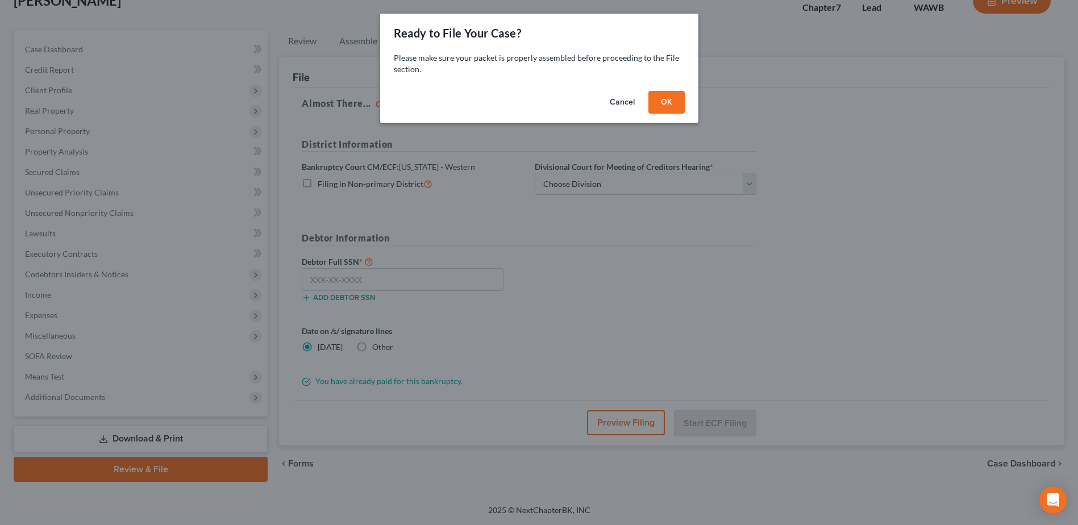
scroll to position [79, 0]
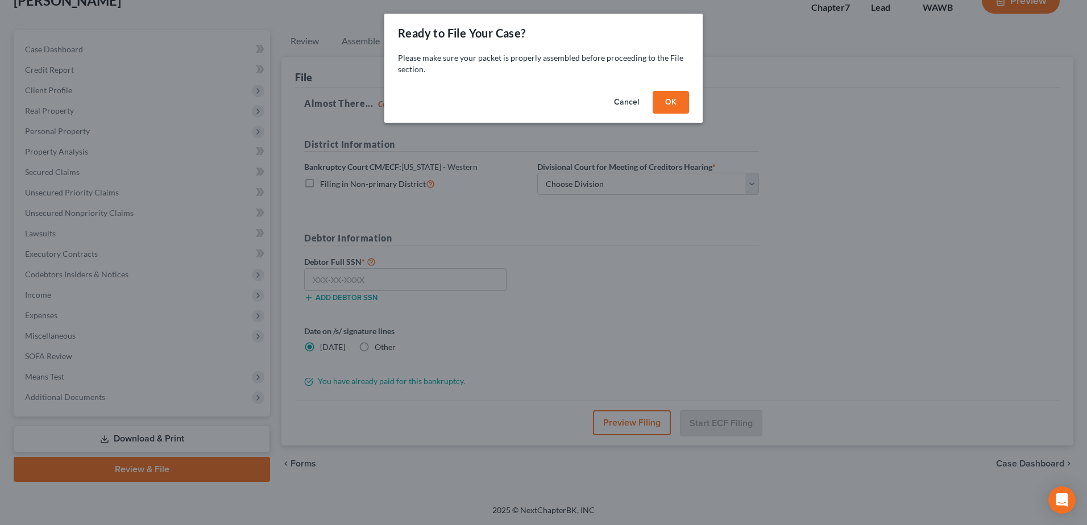
click at [669, 99] on button "OK" at bounding box center [670, 102] width 36 height 23
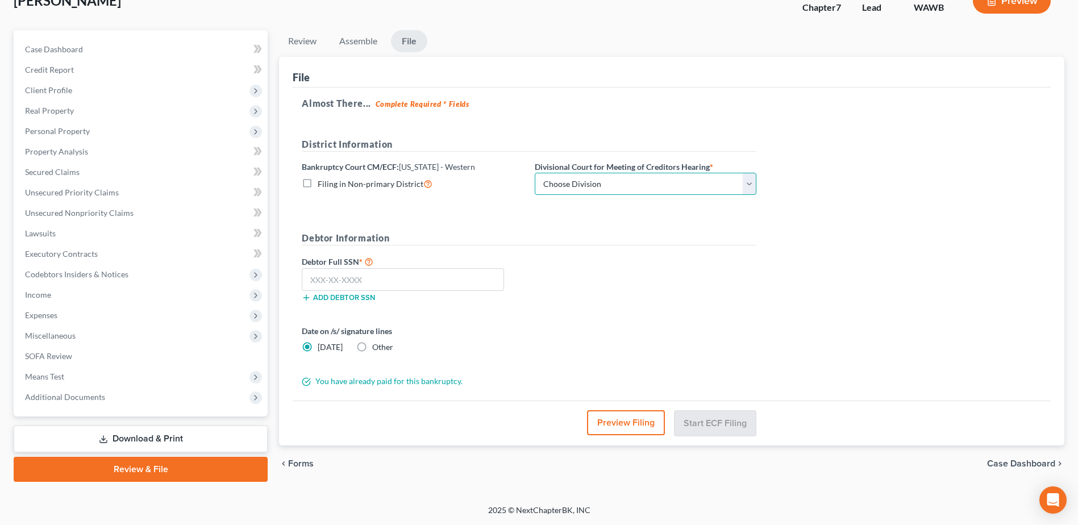
drag, startPoint x: 750, startPoint y: 180, endPoint x: 737, endPoint y: 181, distance: 13.1
click at [750, 180] on select "Choose Division Seattle Tacoma" at bounding box center [646, 184] width 222 height 23
select select "0"
click at [535, 173] on select "Choose Division Seattle Tacoma" at bounding box center [646, 184] width 222 height 23
click at [426, 284] on input "text" at bounding box center [403, 279] width 202 height 23
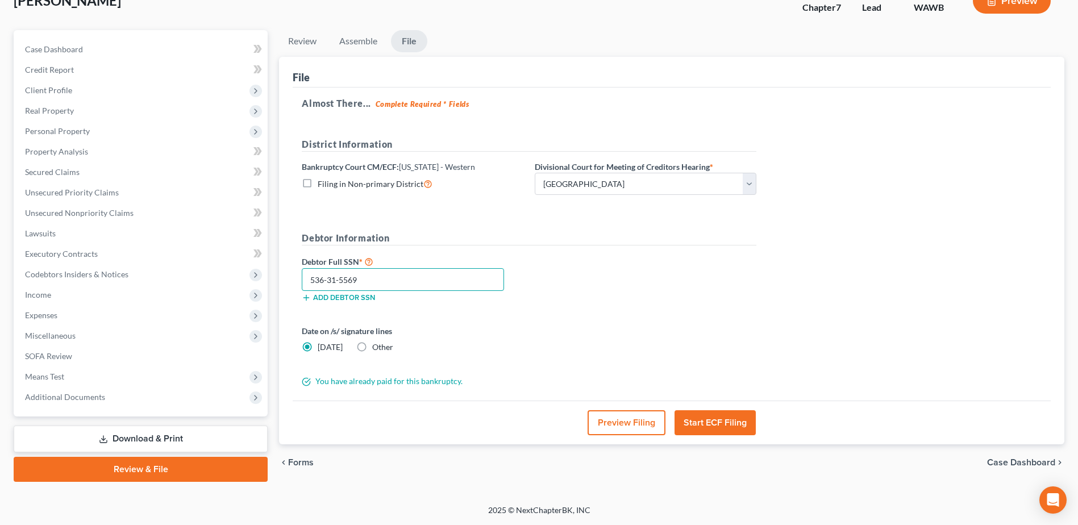
type input "536-31-5569"
click at [708, 422] on button "Start ECF Filing" at bounding box center [715, 422] width 81 height 25
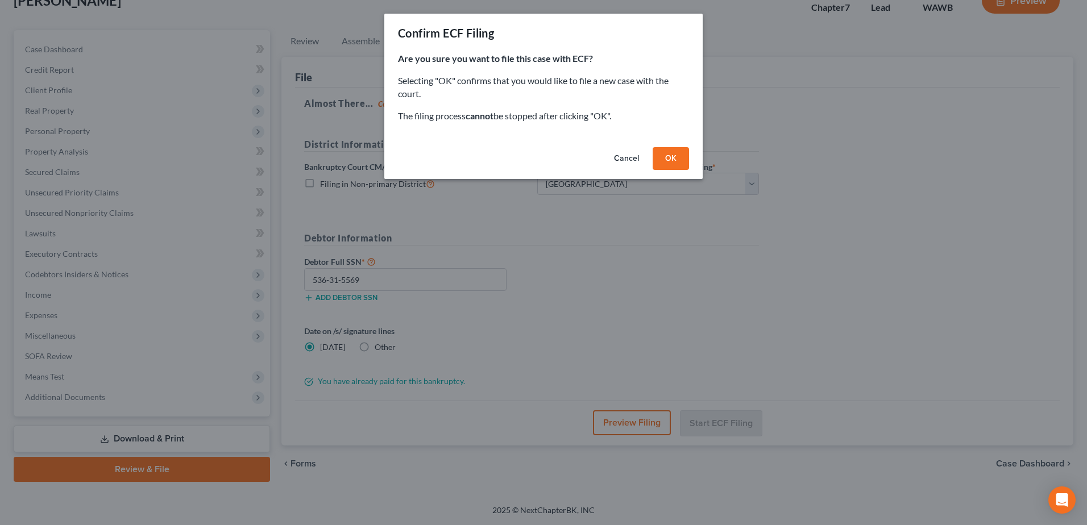
click at [670, 161] on button "OK" at bounding box center [670, 158] width 36 height 23
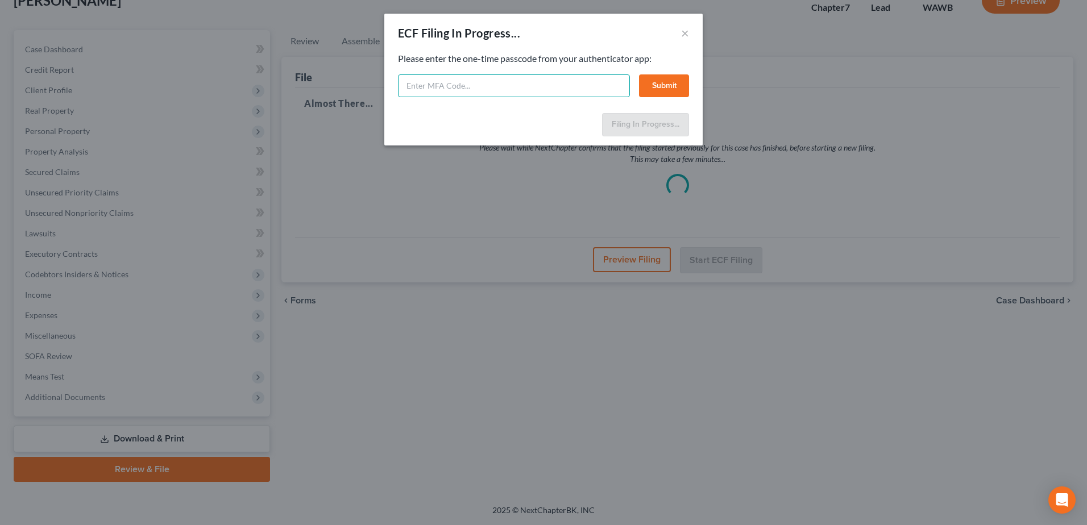
click at [440, 81] on input "text" at bounding box center [514, 85] width 232 height 23
type input "519942"
click at [664, 84] on button "Submit" at bounding box center [664, 85] width 50 height 23
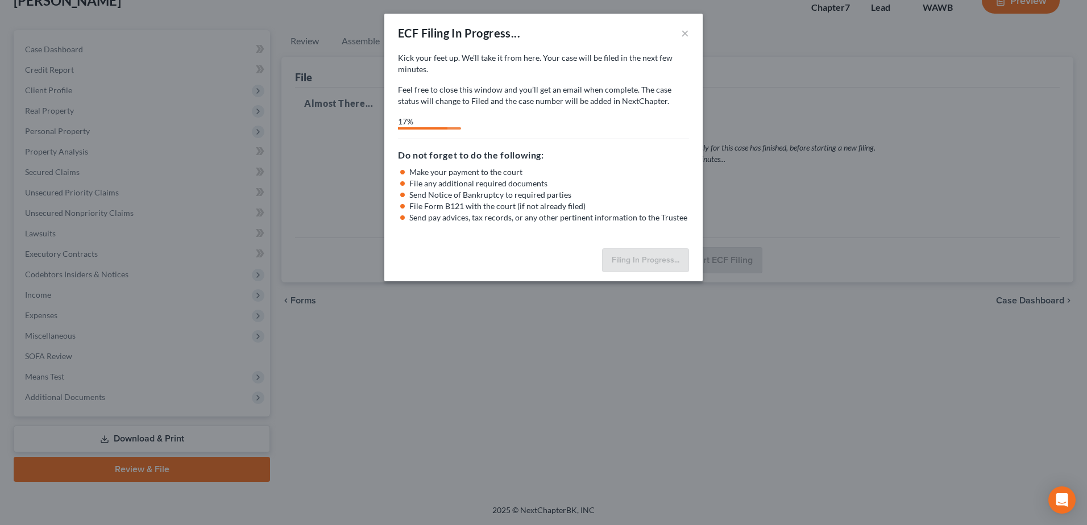
select select "0"
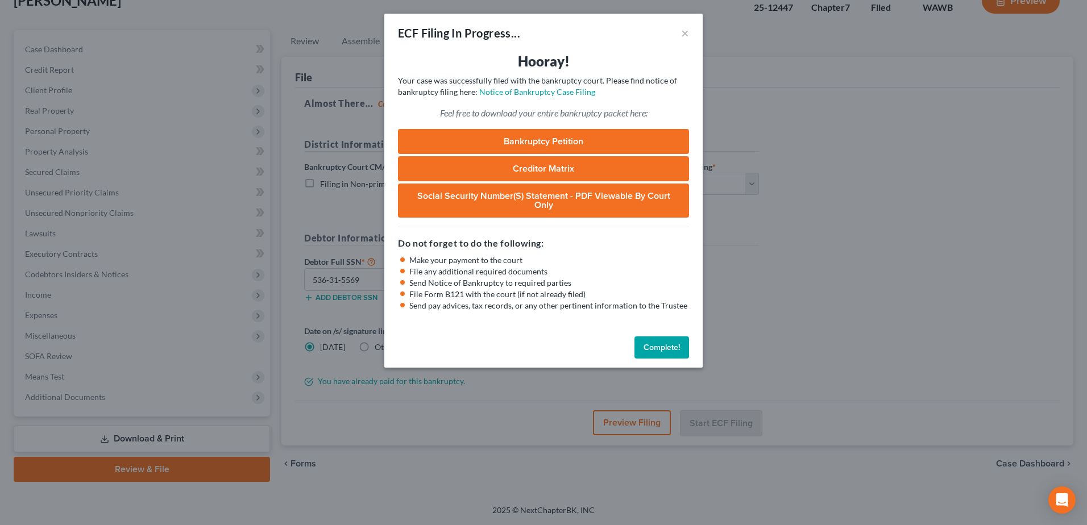
click at [648, 336] on button "Complete!" at bounding box center [661, 347] width 55 height 23
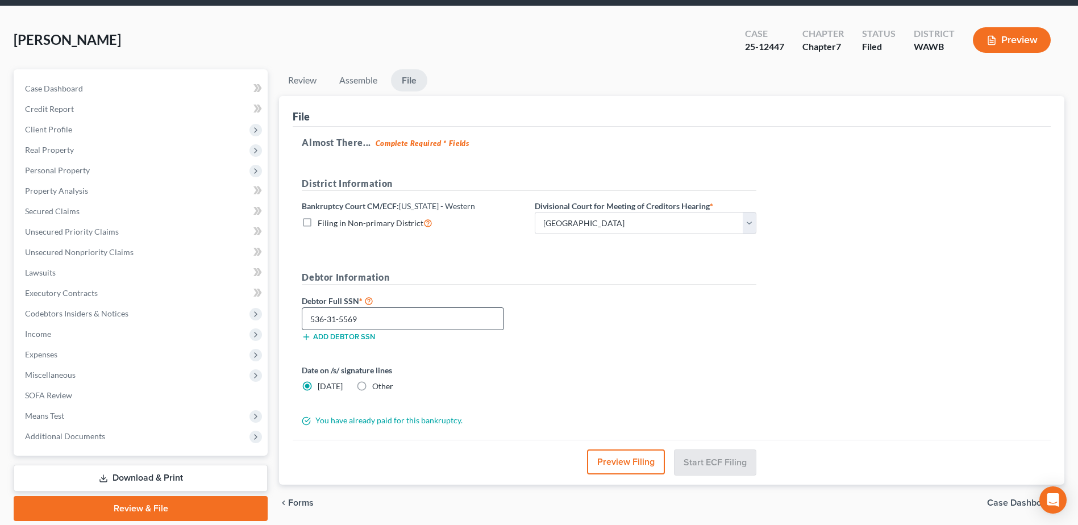
scroll to position [0, 0]
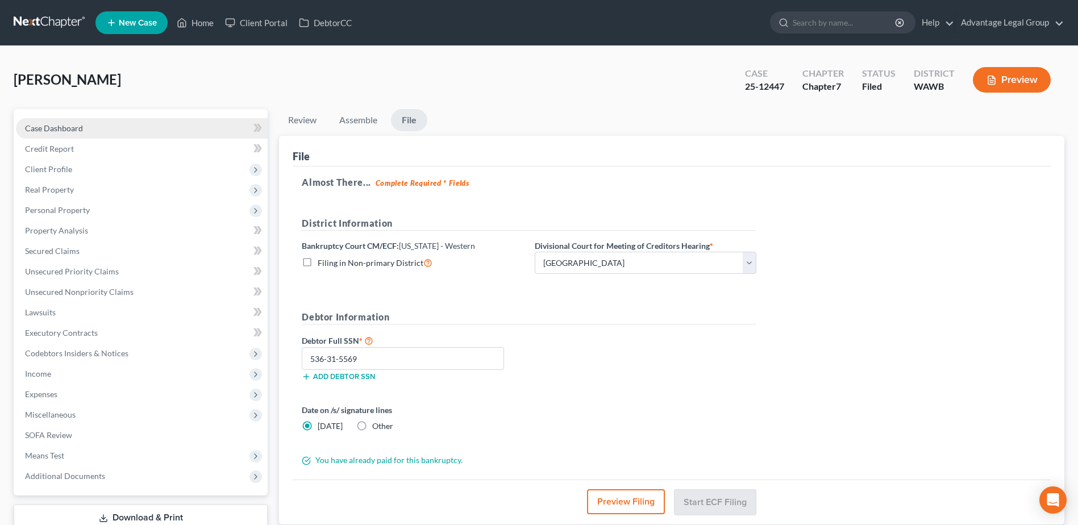
click at [49, 128] on span "Case Dashboard" at bounding box center [54, 128] width 58 height 10
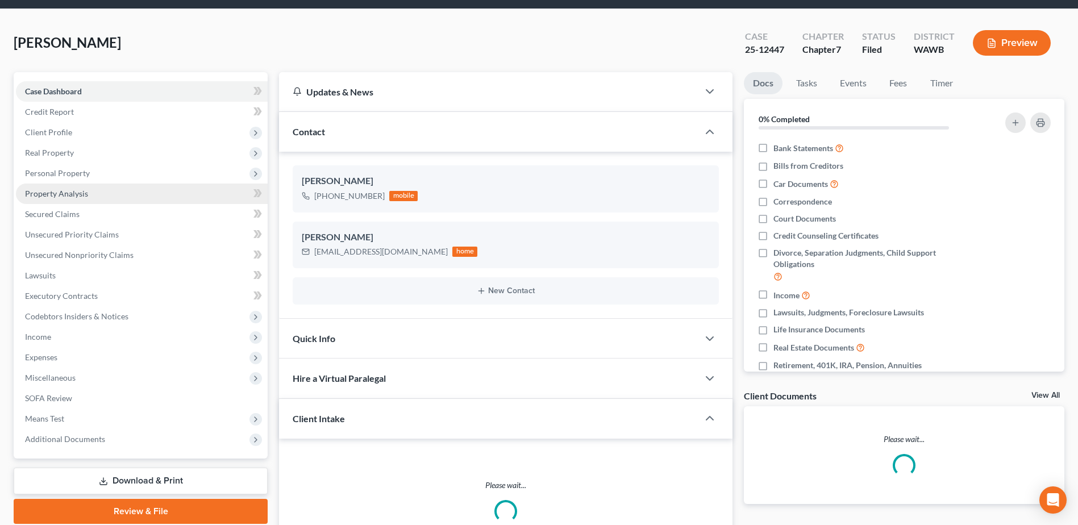
scroll to position [57, 0]
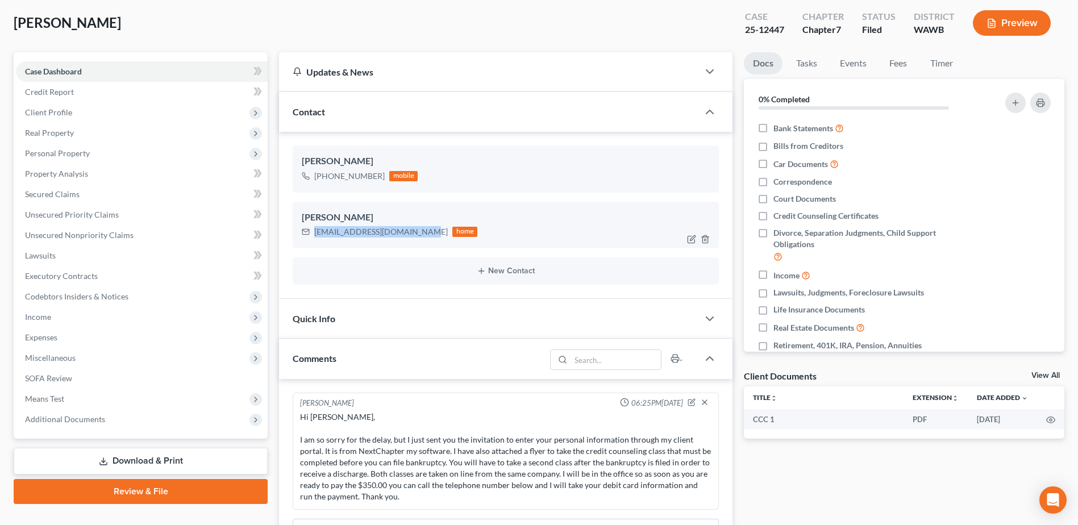
drag, startPoint x: 419, startPoint y: 234, endPoint x: 314, endPoint y: 238, distance: 105.2
click at [314, 238] on div "[EMAIL_ADDRESS][DOMAIN_NAME] home" at bounding box center [390, 231] width 176 height 15
